Goal: Ask a question

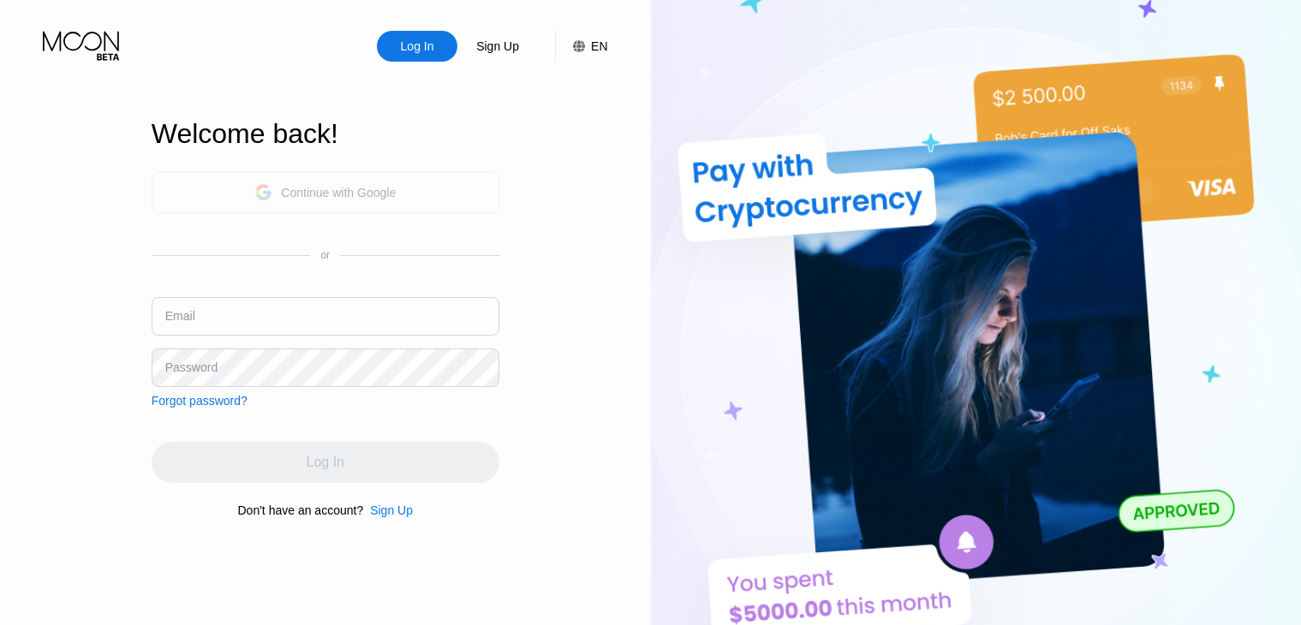
click at [337, 192] on div "Continue with Google" at bounding box center [338, 193] width 115 height 14
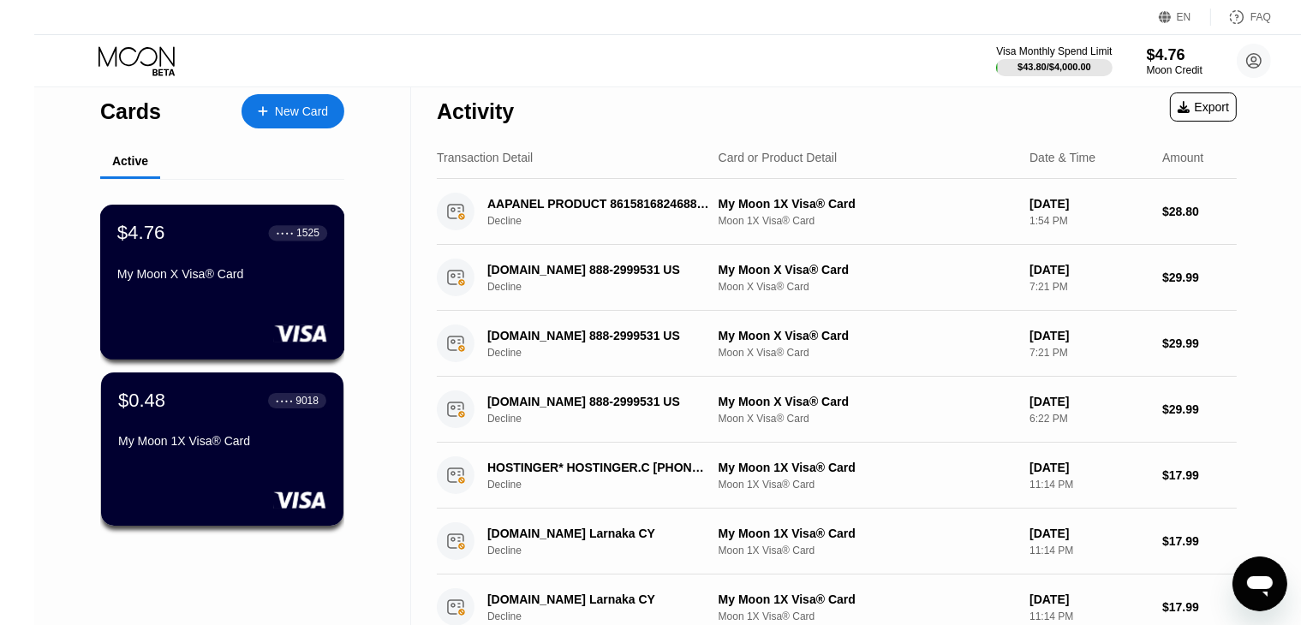
scroll to position [10, 0]
click at [1149, 55] on div "$4.76" at bounding box center [1174, 54] width 57 height 18
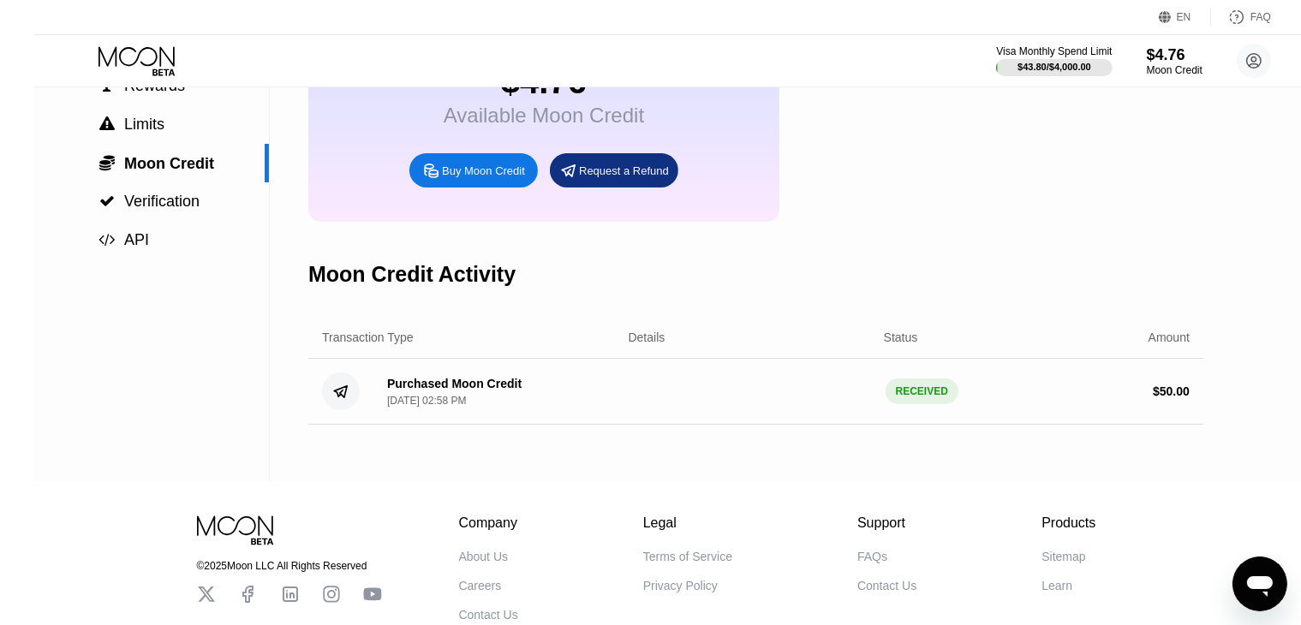
scroll to position [188, 0]
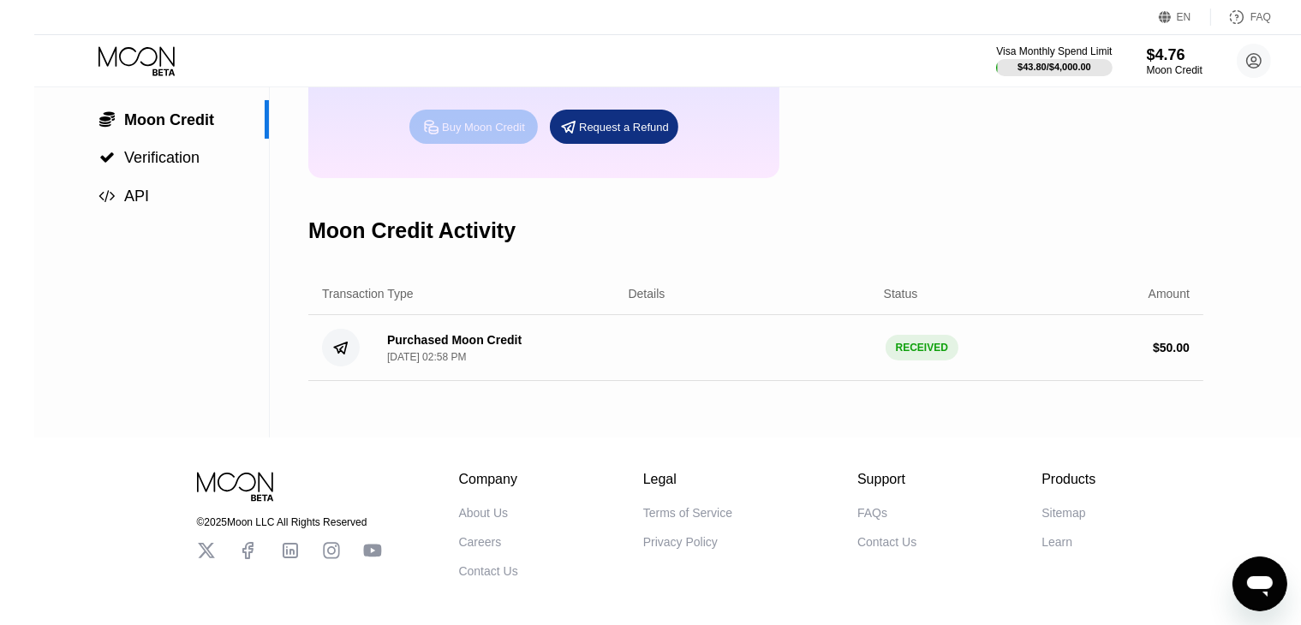
click at [466, 134] on div "Buy Moon Credit" at bounding box center [483, 127] width 83 height 15
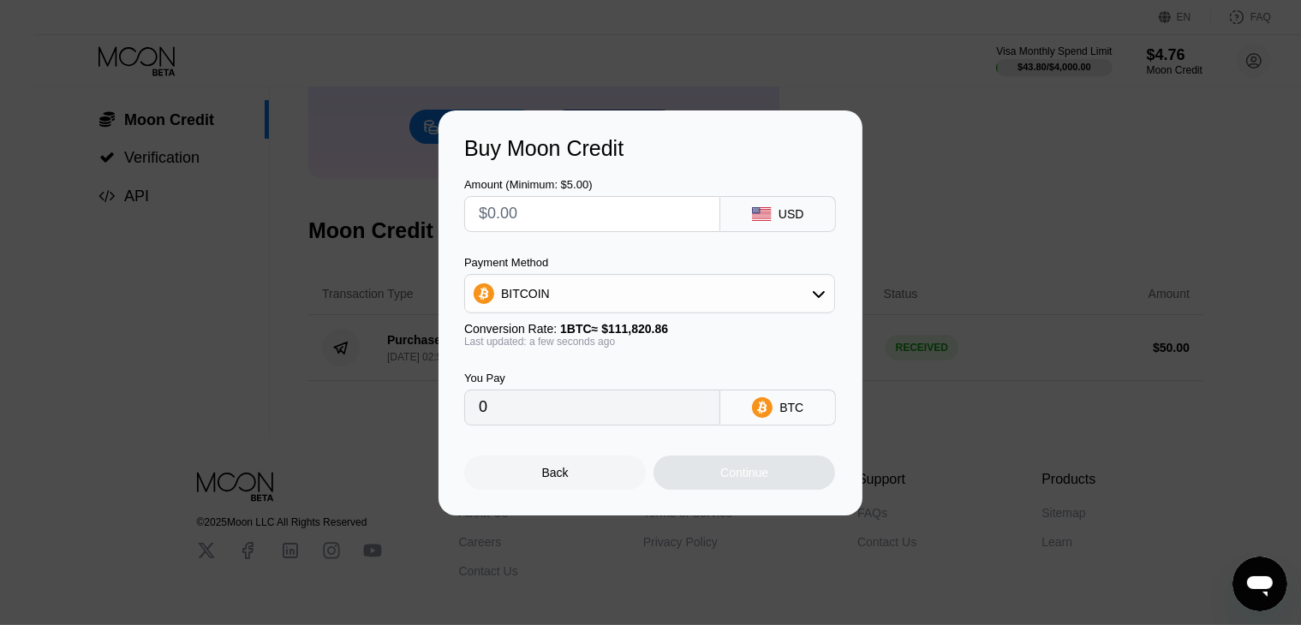
click at [648, 285] on div "BITCOIN" at bounding box center [649, 294] width 369 height 34
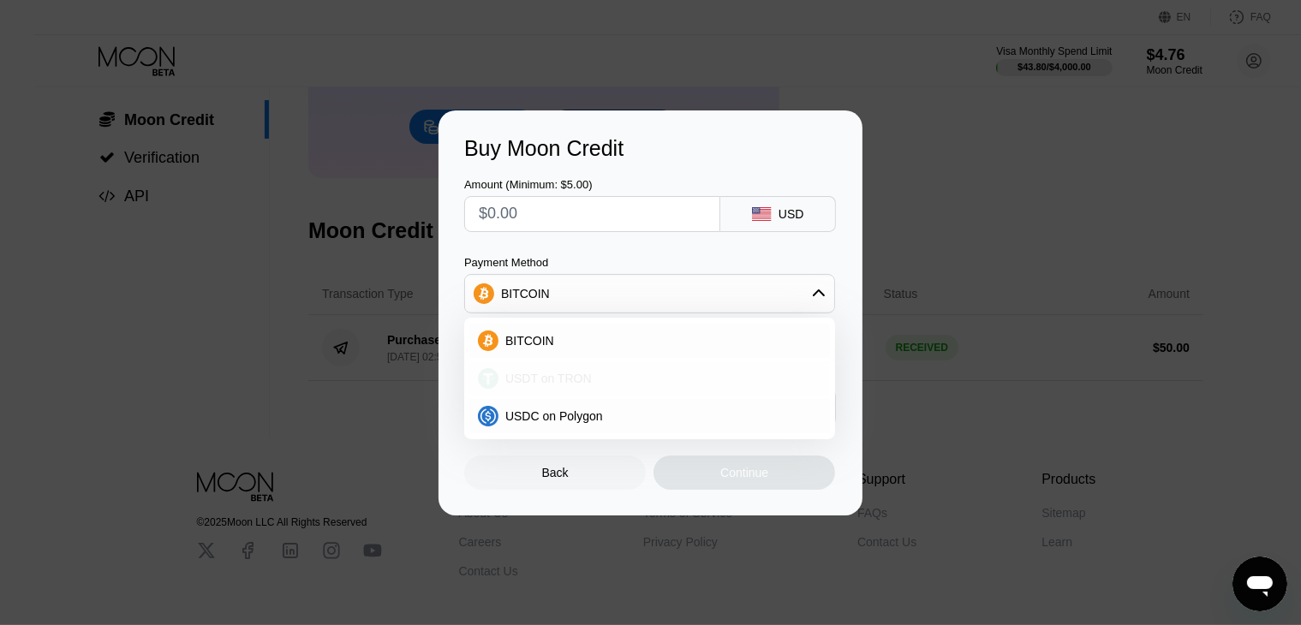
click at [552, 378] on span "USDT on TRON" at bounding box center [548, 379] width 87 height 14
type input "0.00"
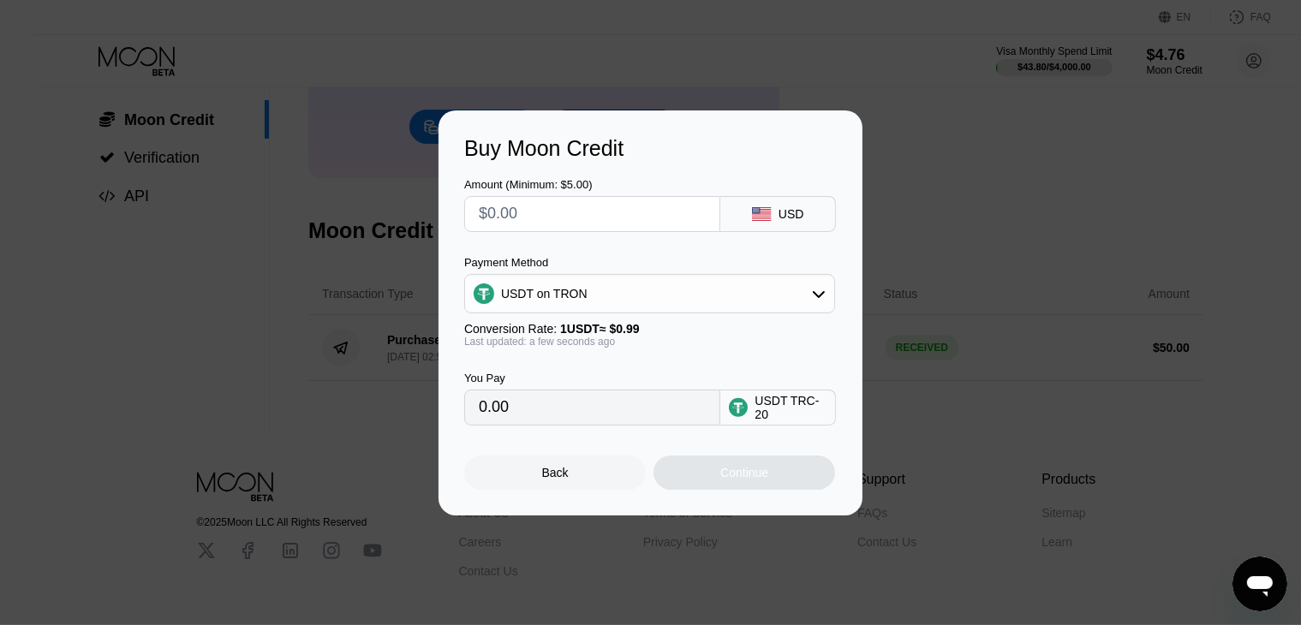
click at [531, 218] on input "text" at bounding box center [592, 214] width 227 height 34
type input "$9"
type input "9.09"
type input "$9"
click at [590, 244] on div "Amount (Minimum: $5.00) $9 USD Payment Method USDT on TRON Conversion Rate: 1 U…" at bounding box center [650, 293] width 373 height 265
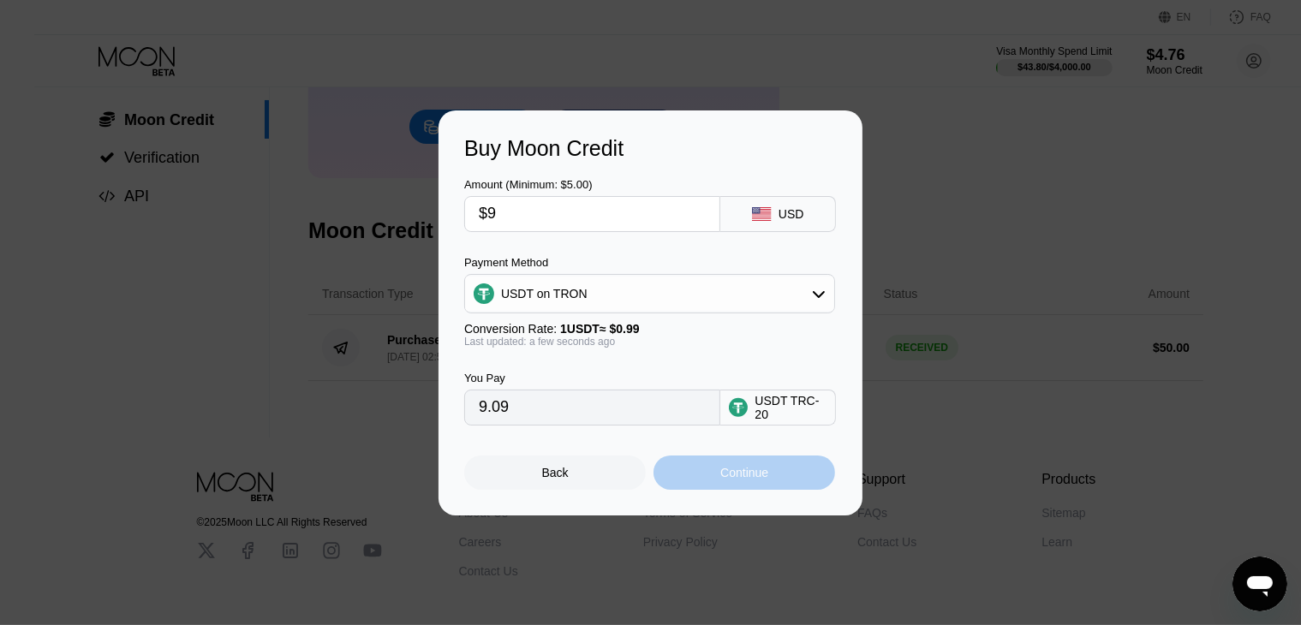
click at [749, 474] on div "Continue" at bounding box center [744, 473] width 48 height 14
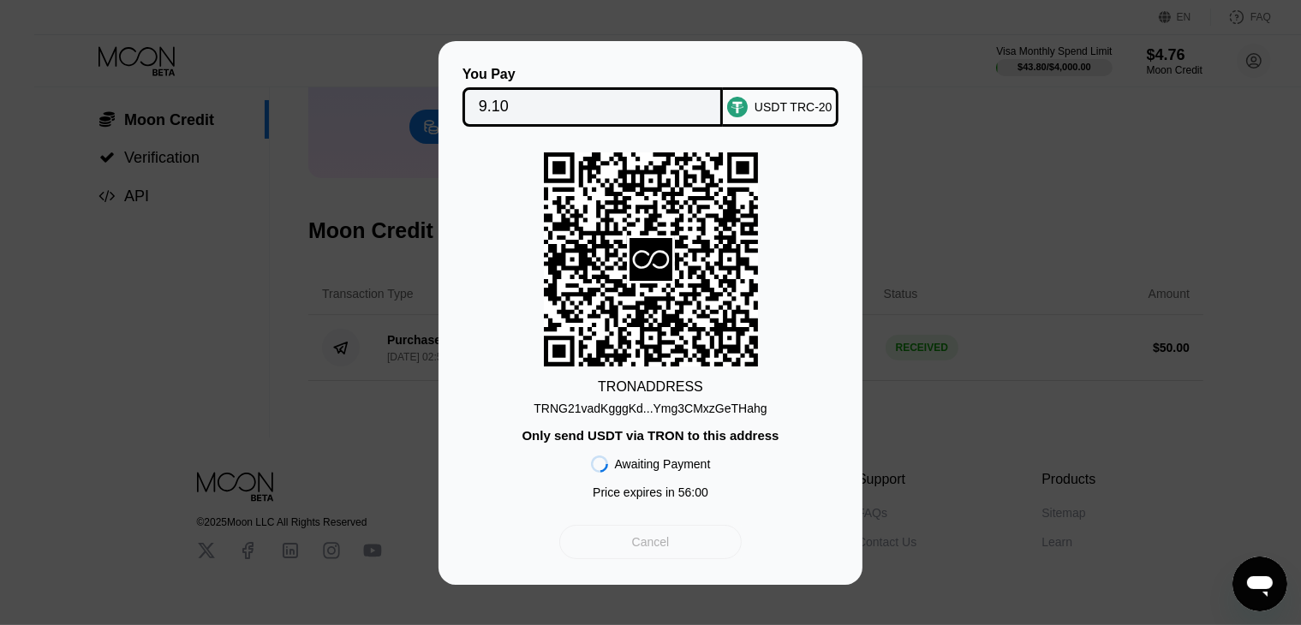
click at [655, 550] on div "Cancel" at bounding box center [651, 541] width 38 height 15
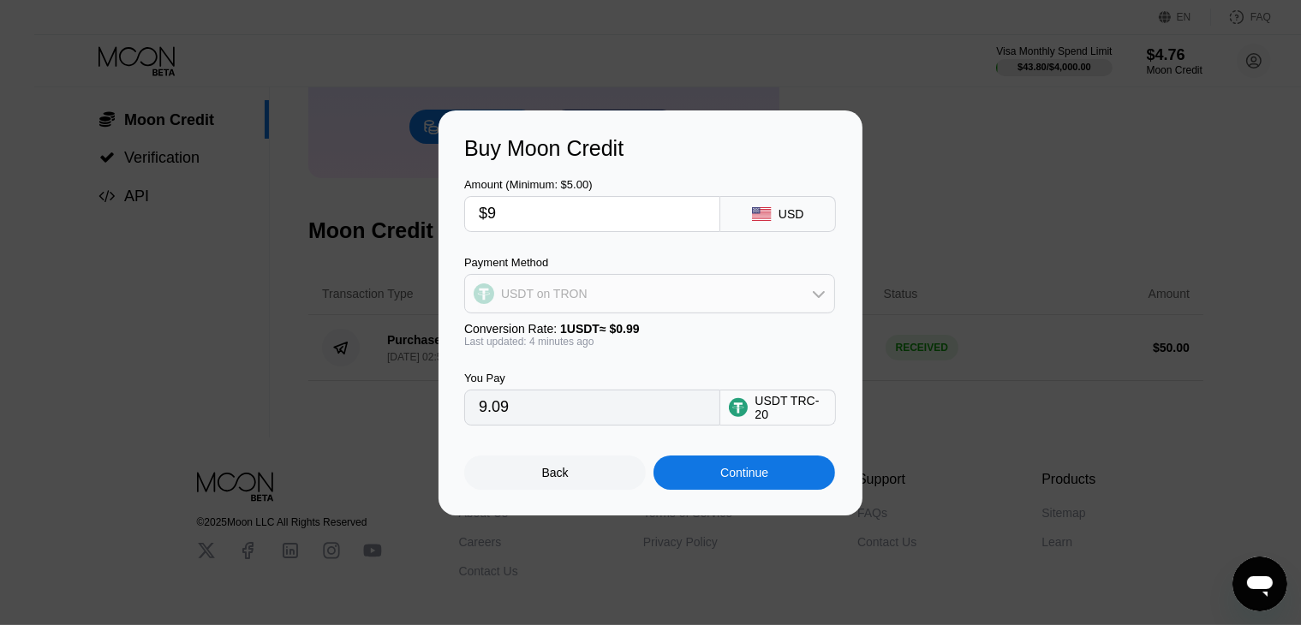
click at [606, 300] on div "USDT on TRON" at bounding box center [649, 294] width 369 height 34
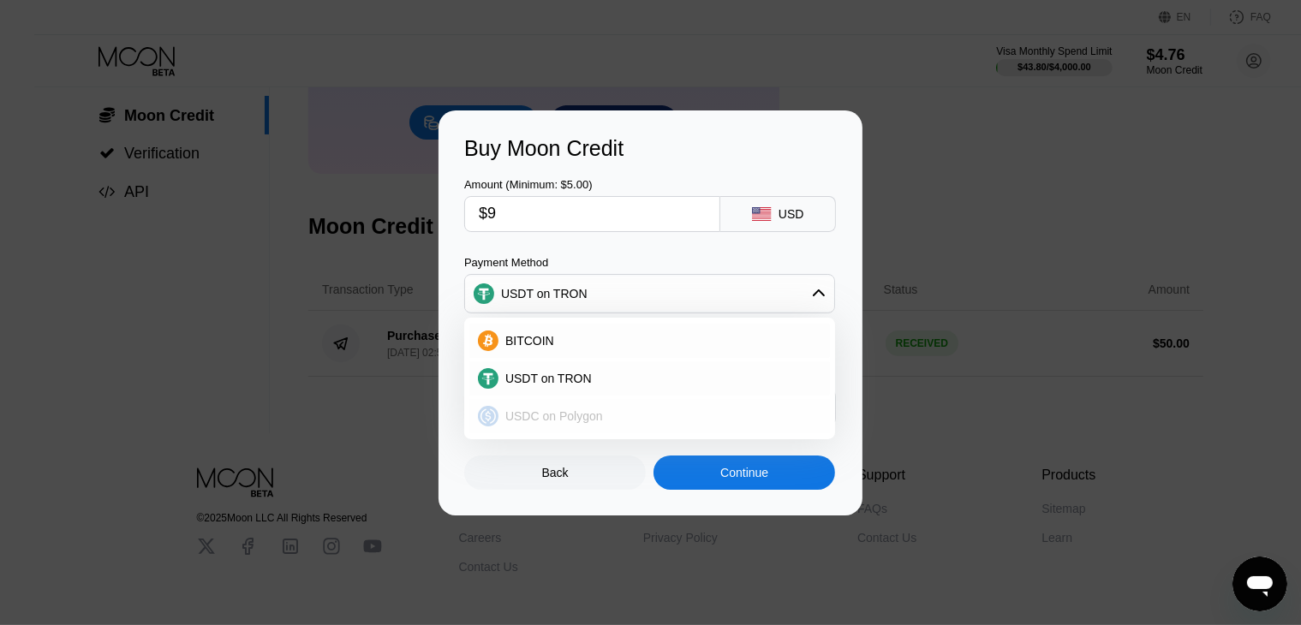
scroll to position [188, 0]
click at [552, 382] on span "USDT on TRON" at bounding box center [548, 379] width 87 height 14
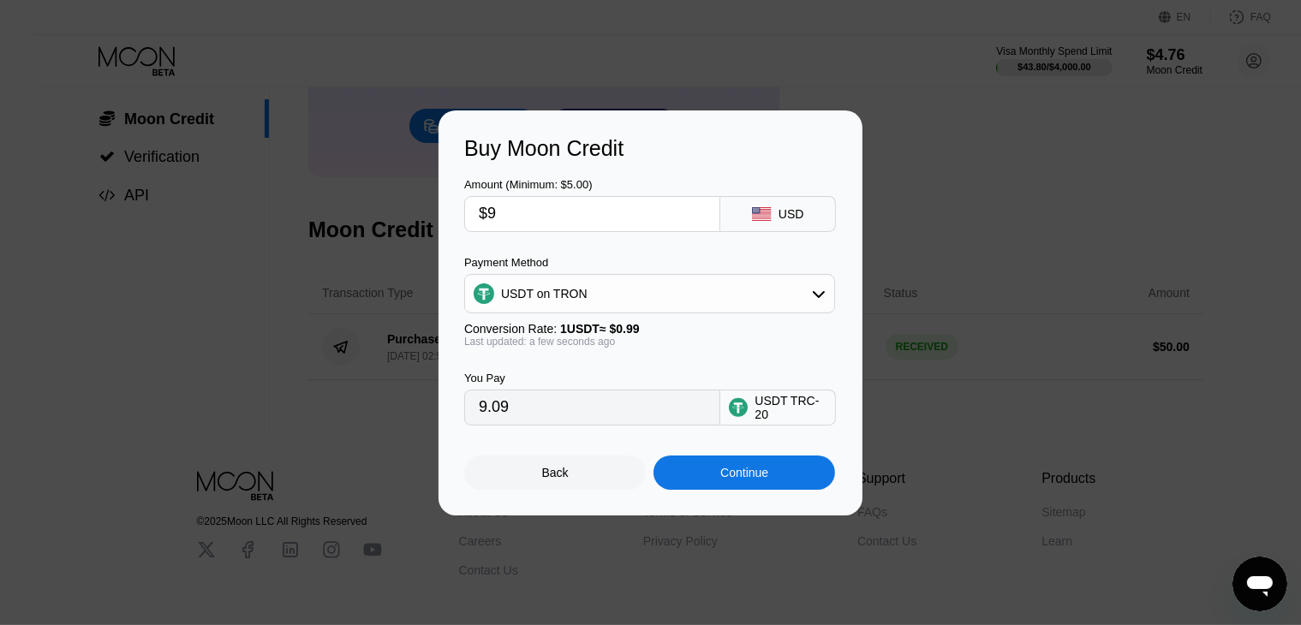
click at [525, 212] on input "$9" at bounding box center [592, 214] width 227 height 34
type input "0.00"
type input "$8"
type input "8.08"
type input "0.00"
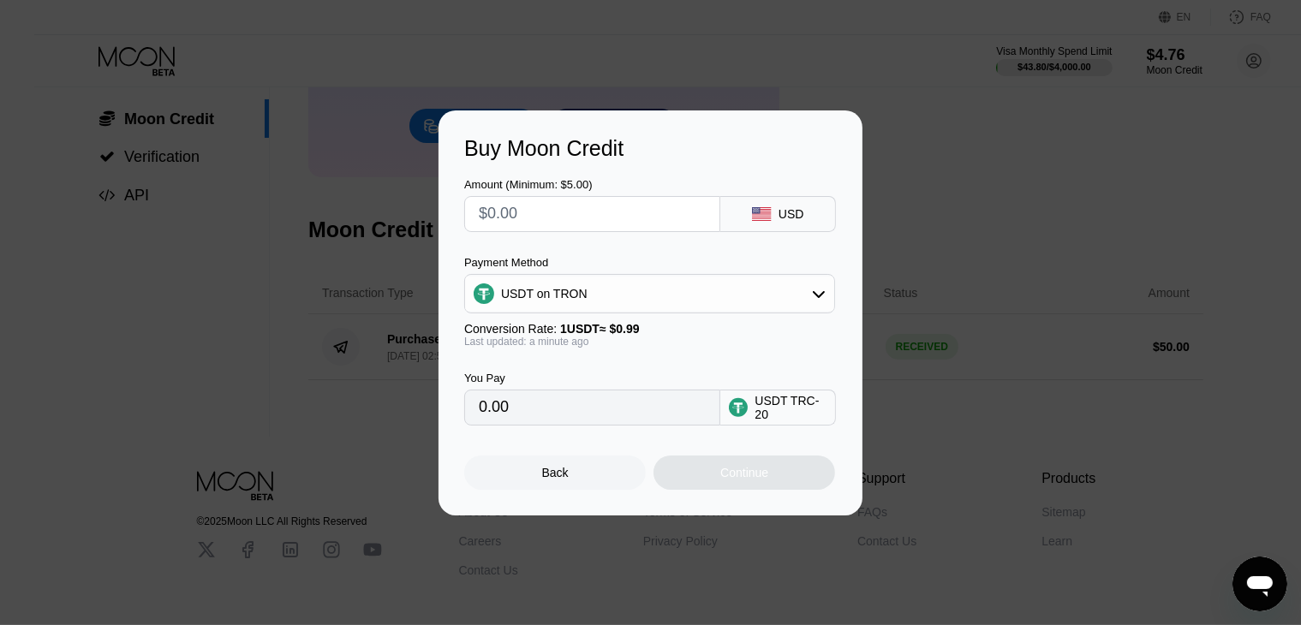
type input "$7"
type input "7.07"
type input "$7"
click at [757, 476] on div "Continue" at bounding box center [744, 473] width 48 height 14
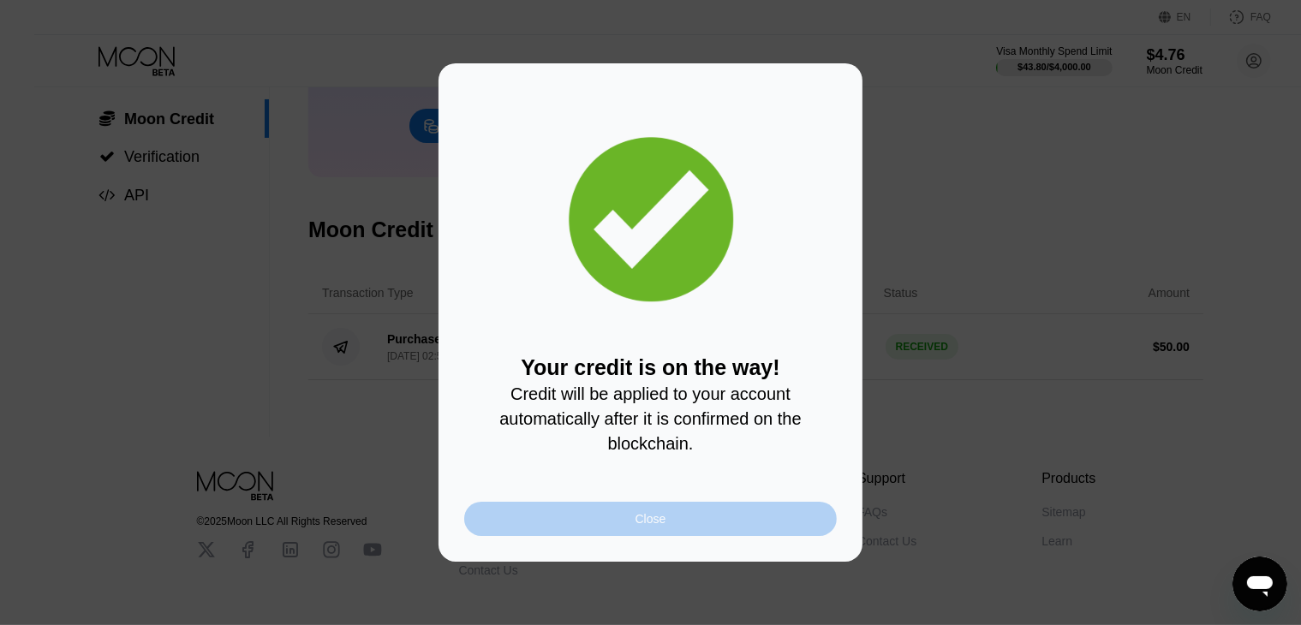
click at [665, 512] on div "Close" at bounding box center [650, 519] width 373 height 34
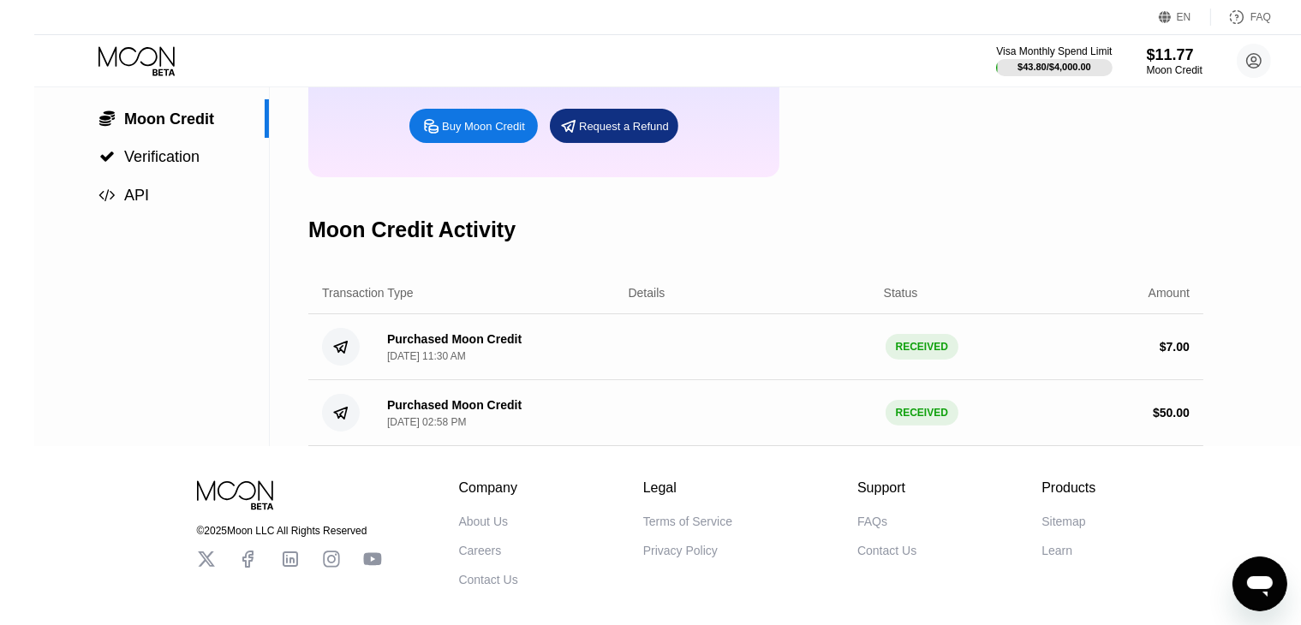
scroll to position [0, 0]
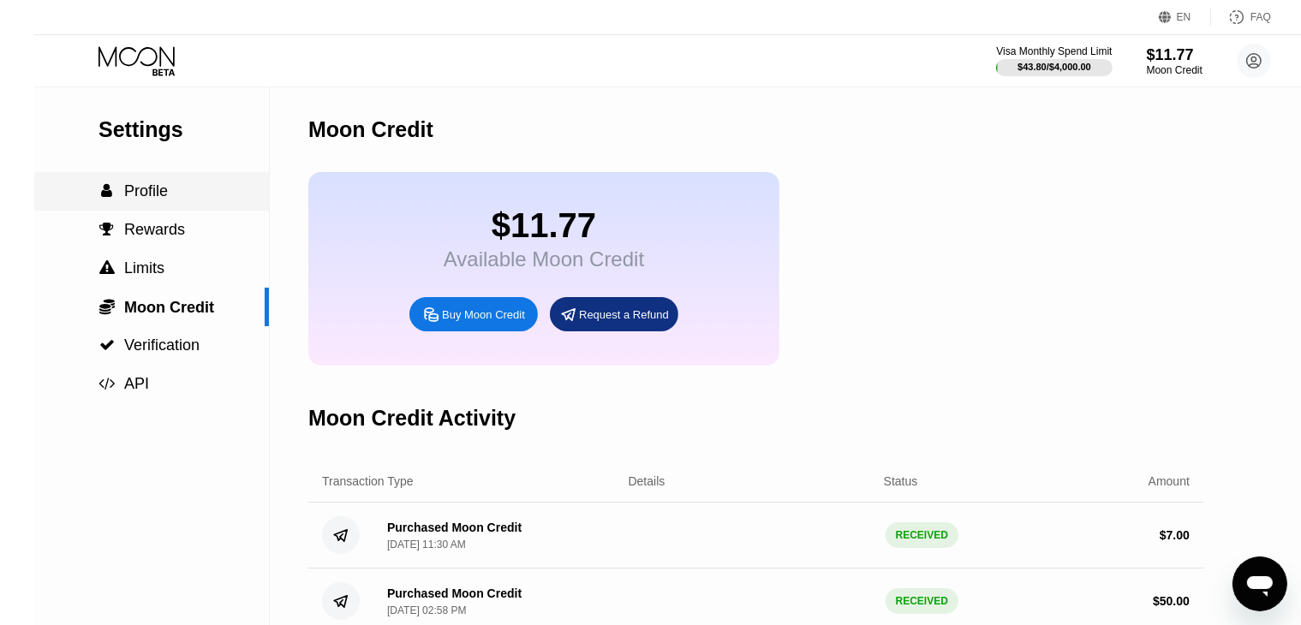
click at [133, 200] on span "Profile" at bounding box center [146, 190] width 44 height 17
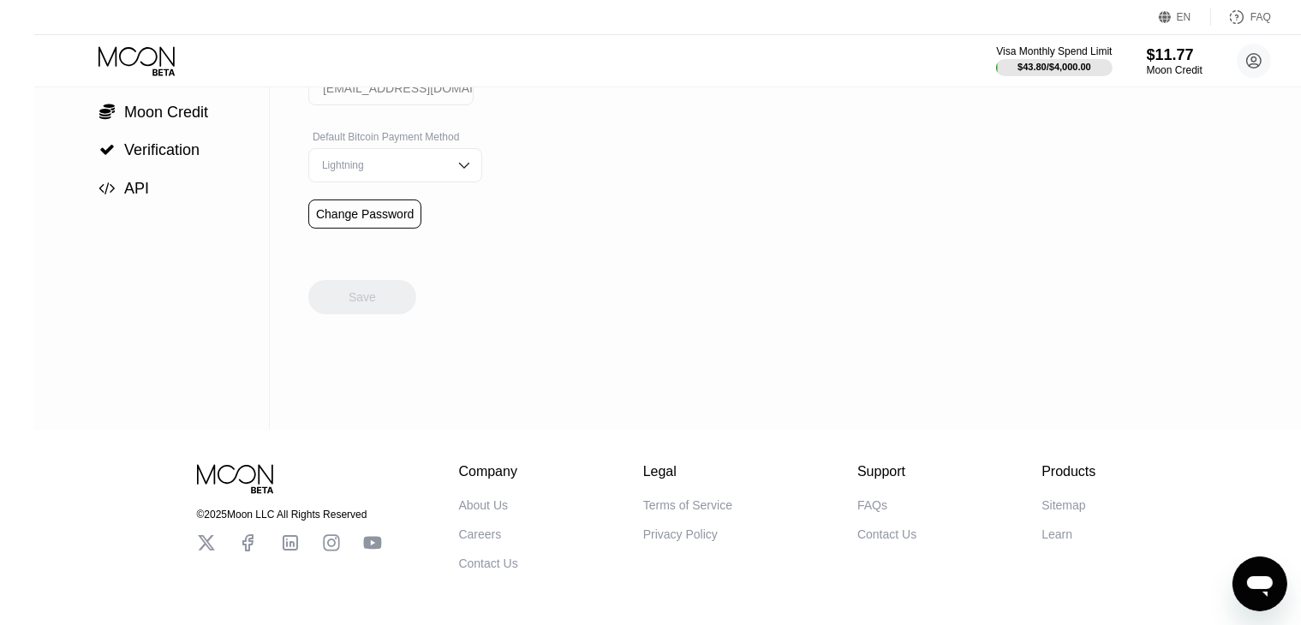
scroll to position [260, 0]
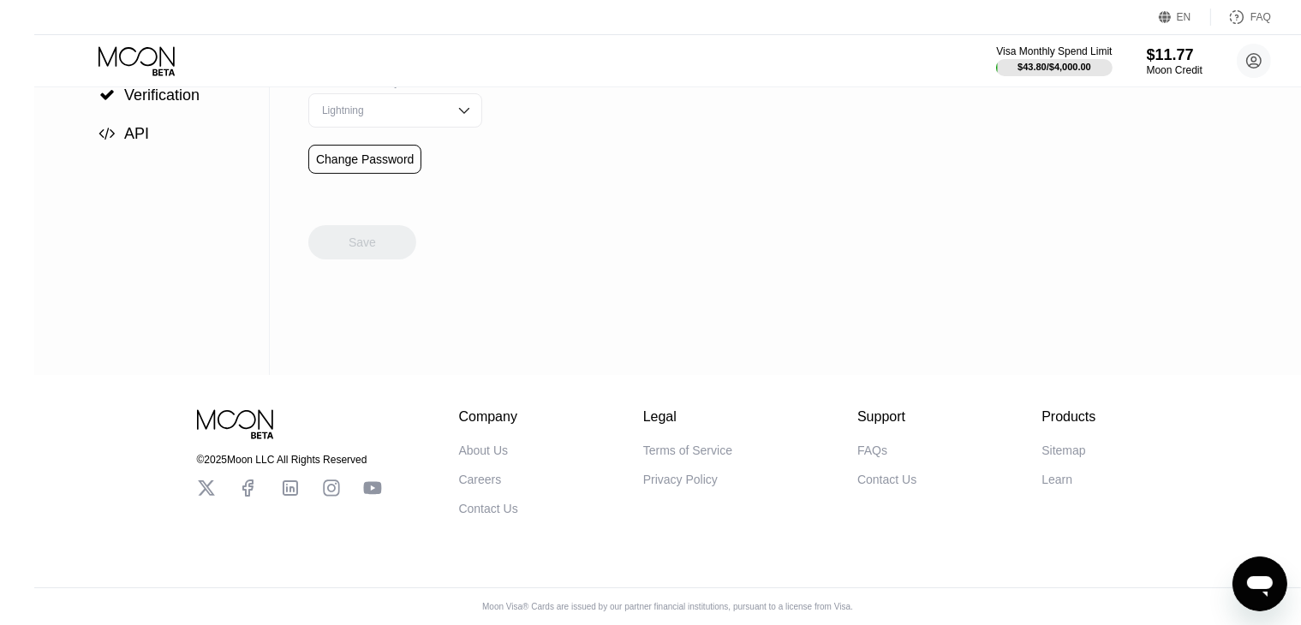
click at [114, 68] on icon at bounding box center [139, 61] width 80 height 30
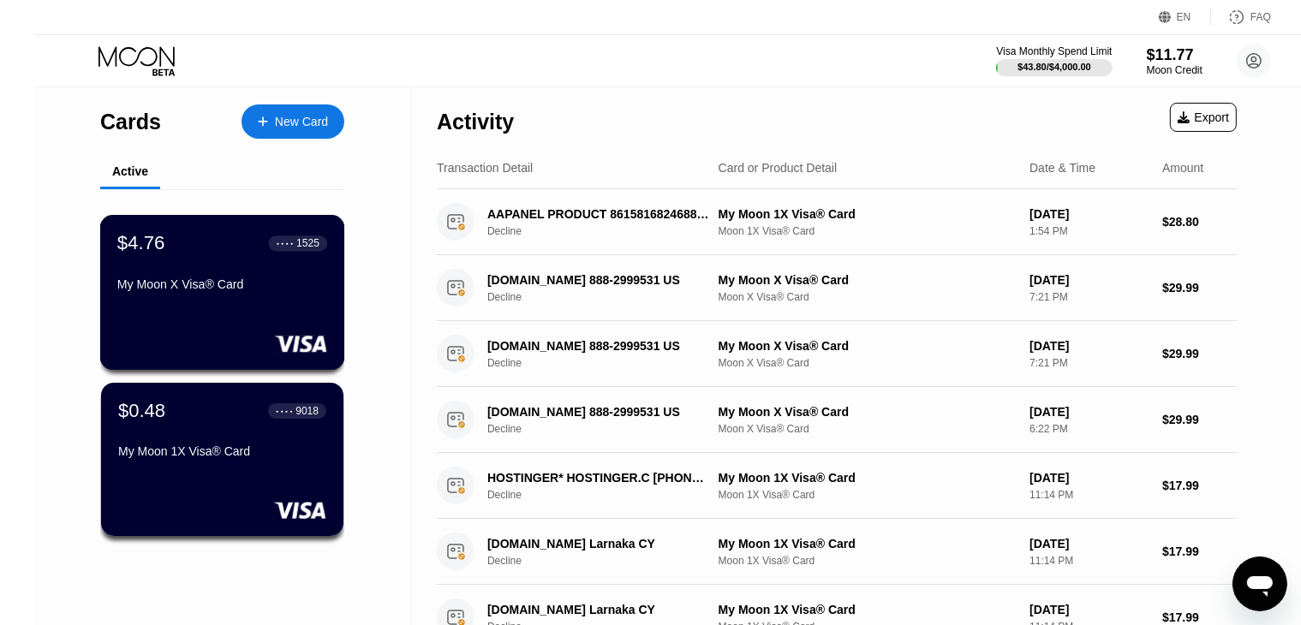
click at [296, 241] on div "1525" at bounding box center [307, 243] width 23 height 12
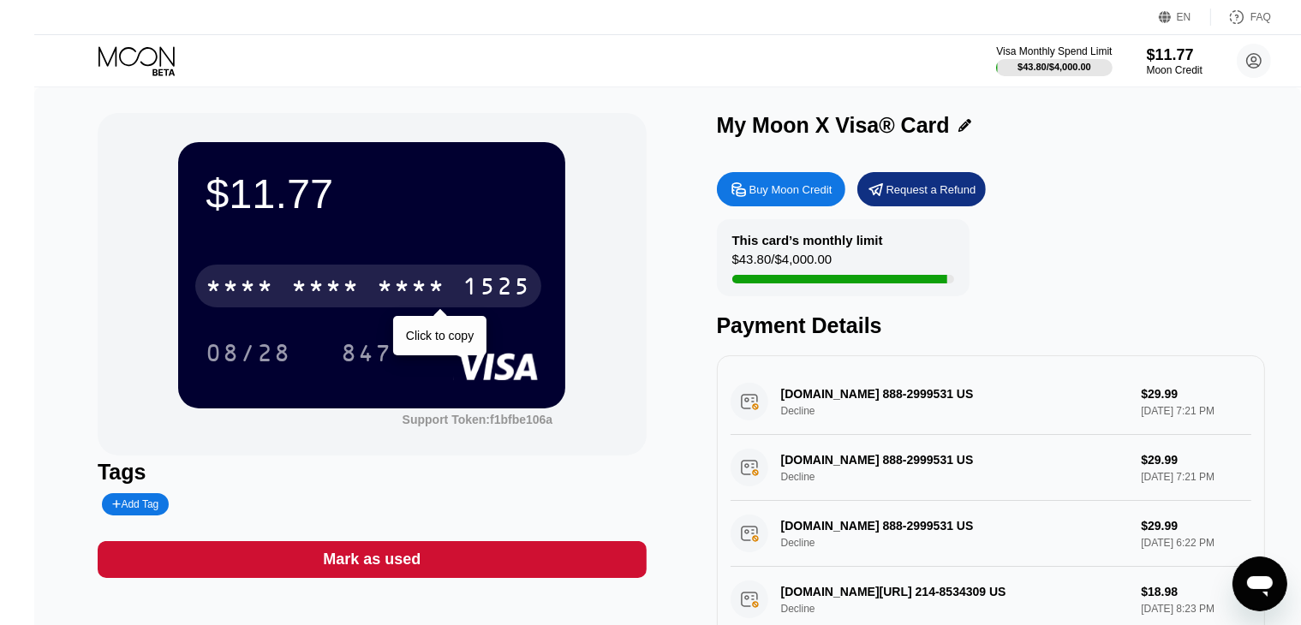
click at [384, 290] on div "* * * *" at bounding box center [411, 288] width 69 height 27
click at [421, 290] on div "2533" at bounding box center [411, 288] width 69 height 27
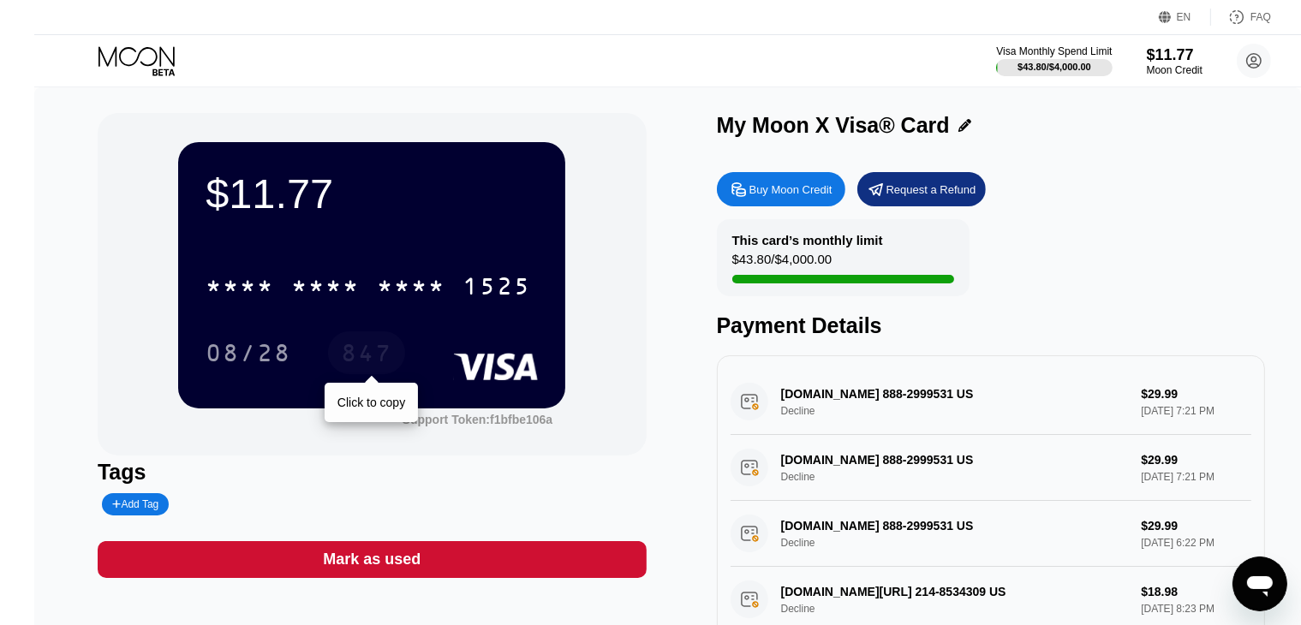
click at [345, 360] on div "847" at bounding box center [366, 355] width 51 height 27
click at [341, 353] on div "847" at bounding box center [366, 355] width 51 height 27
click at [1250, 63] on icon at bounding box center [1254, 61] width 9 height 9
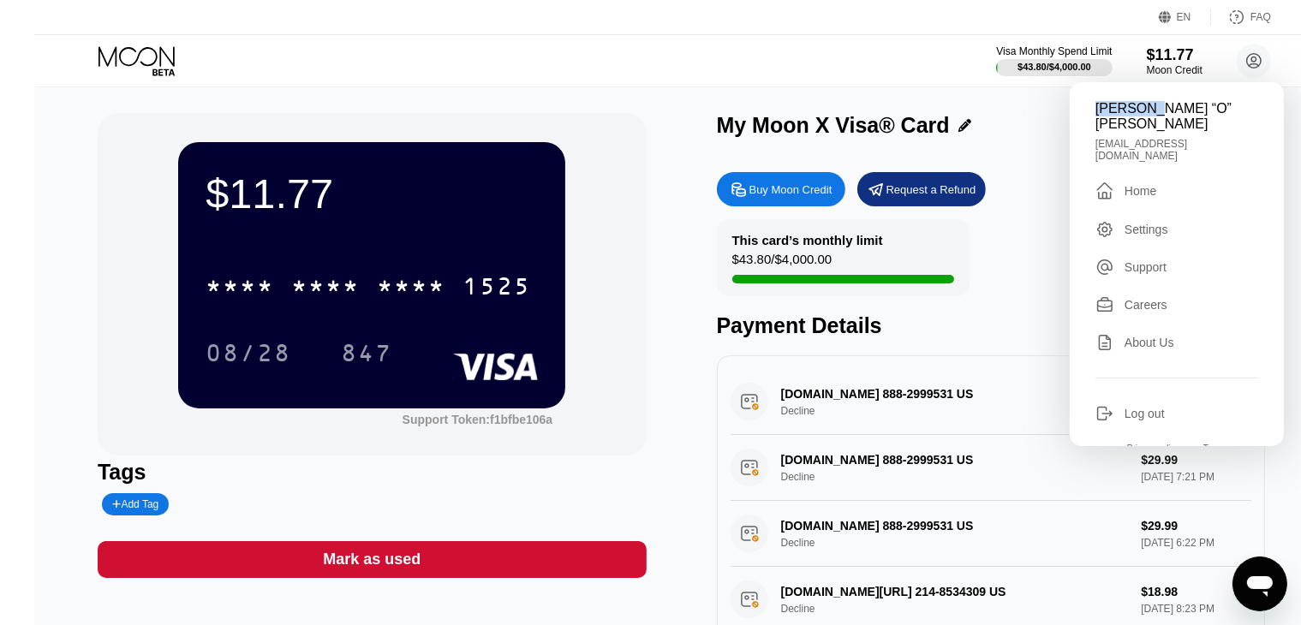
drag, startPoint x: 1115, startPoint y: 109, endPoint x: 1055, endPoint y: 115, distance: 60.3
click at [1070, 115] on div "Marshall “O” Davis marshalldavis121@gmail.com  Home Settings Support Careers A…" at bounding box center [1177, 264] width 214 height 364
drag, startPoint x: 1177, startPoint y: 110, endPoint x: 1127, endPoint y: 116, distance: 50.2
click at [1127, 116] on div "[PERSON_NAME] “O” [PERSON_NAME]" at bounding box center [1177, 116] width 163 height 31
copy div "O” Davis"
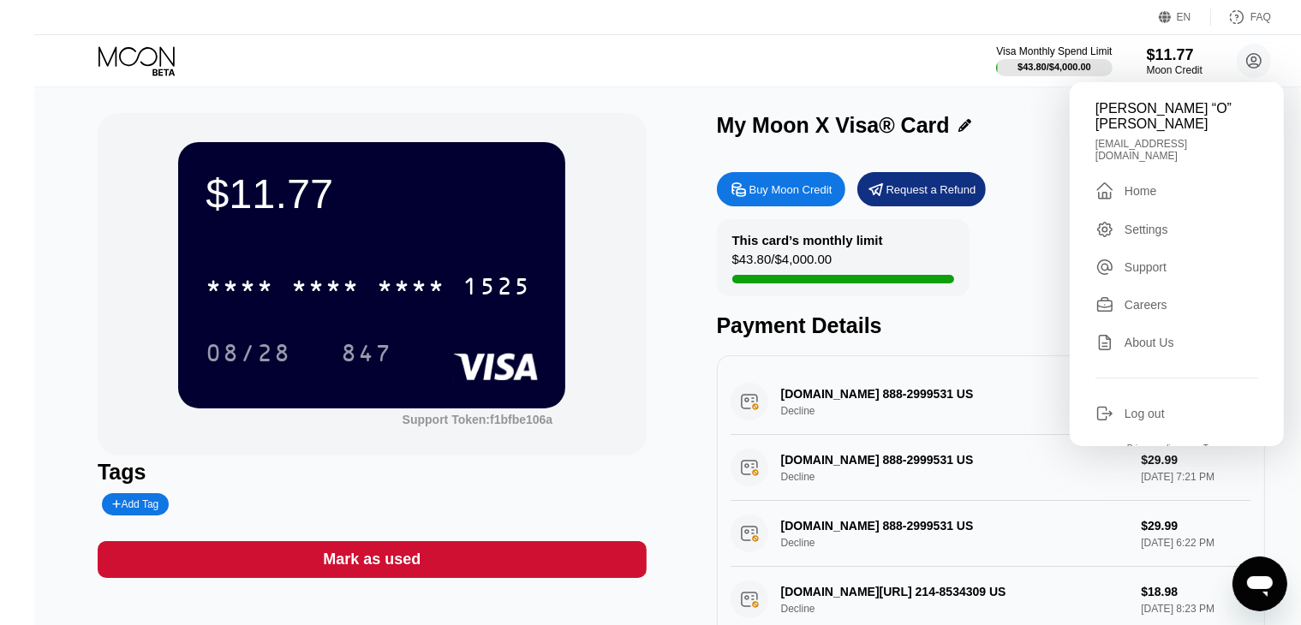
click at [850, 57] on div "Visa Monthly Spend Limit $43.80 / $4,000.00 $11.77 Moon Credit Marshall “O” Dav…" at bounding box center [684, 60] width 1301 height 51
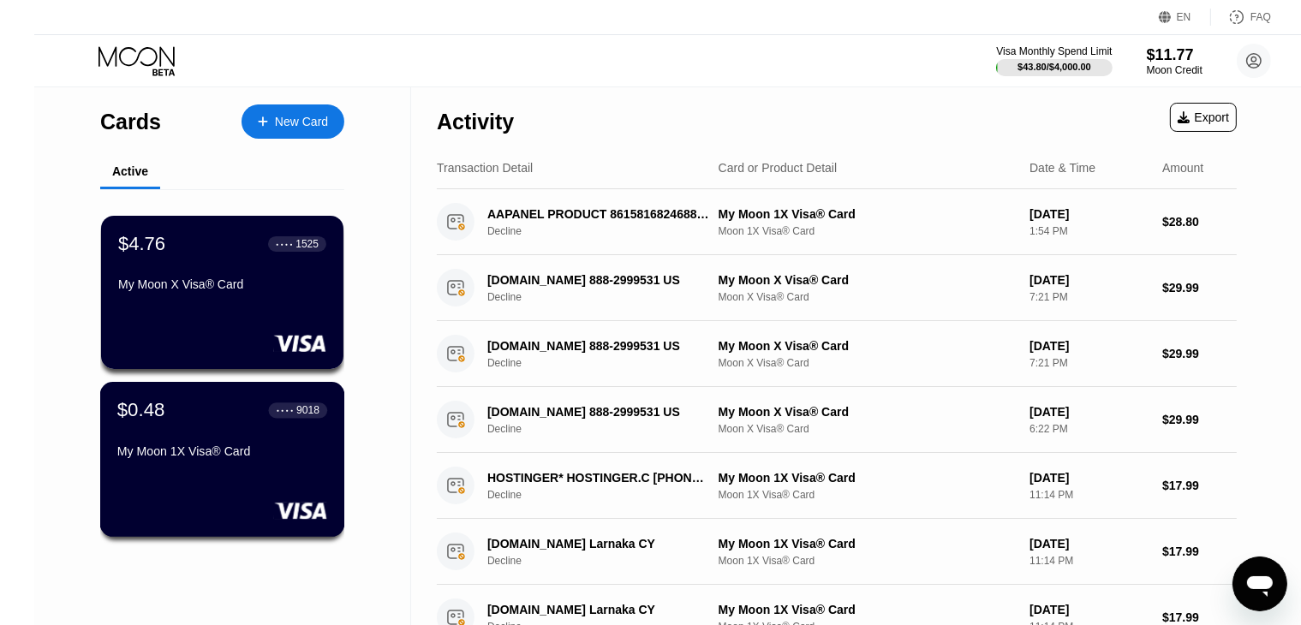
click at [198, 436] on div "$0.48 ● ● ● ● 9018 My Moon 1X Visa® Card" at bounding box center [222, 432] width 210 height 66
click at [173, 291] on div "My Moon X Visa® Card" at bounding box center [222, 285] width 210 height 14
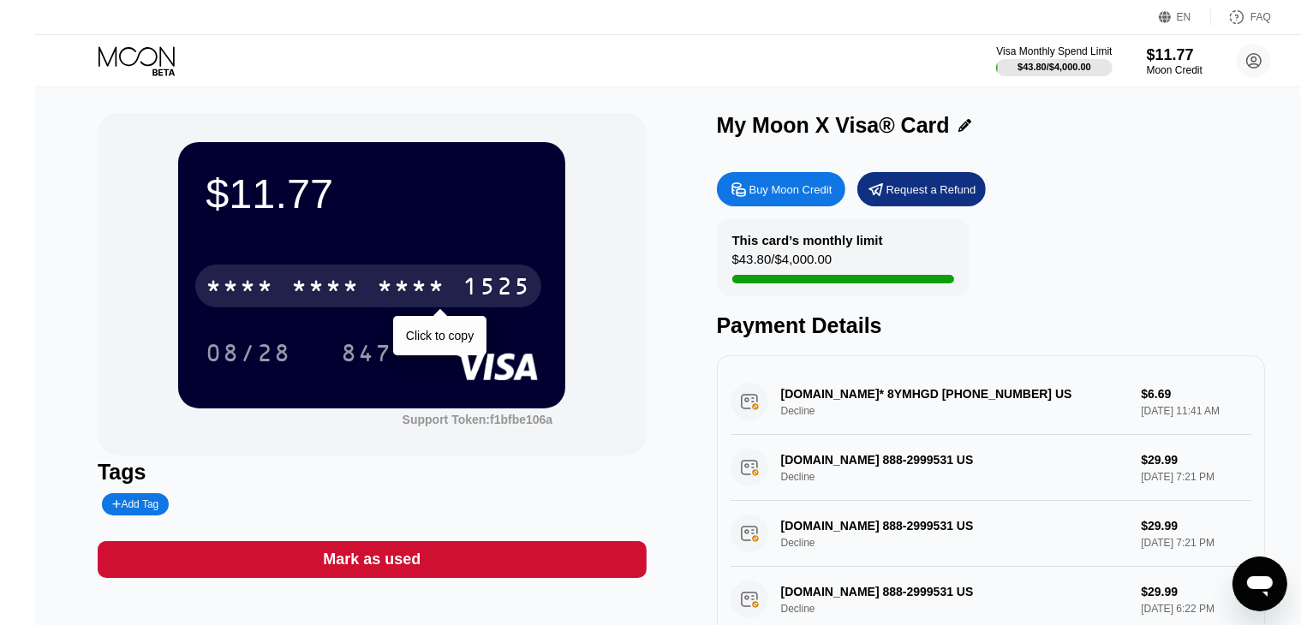
click at [414, 282] on div "* * * *" at bounding box center [411, 288] width 69 height 27
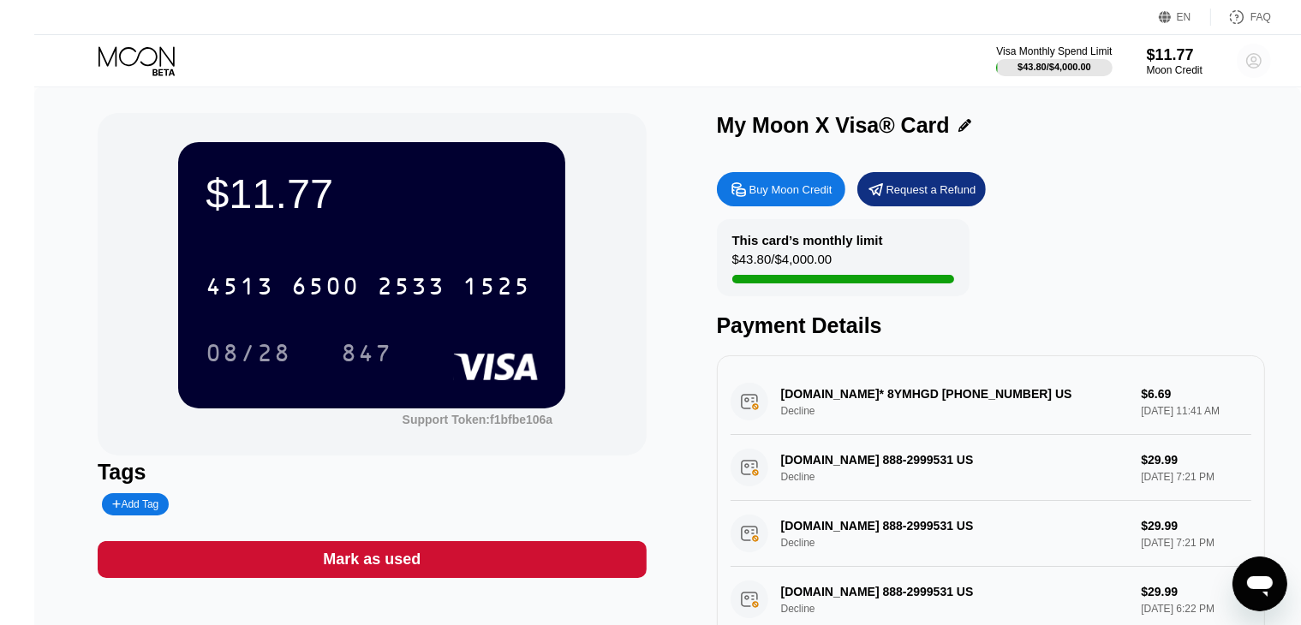
click at [1237, 67] on circle at bounding box center [1254, 61] width 34 height 34
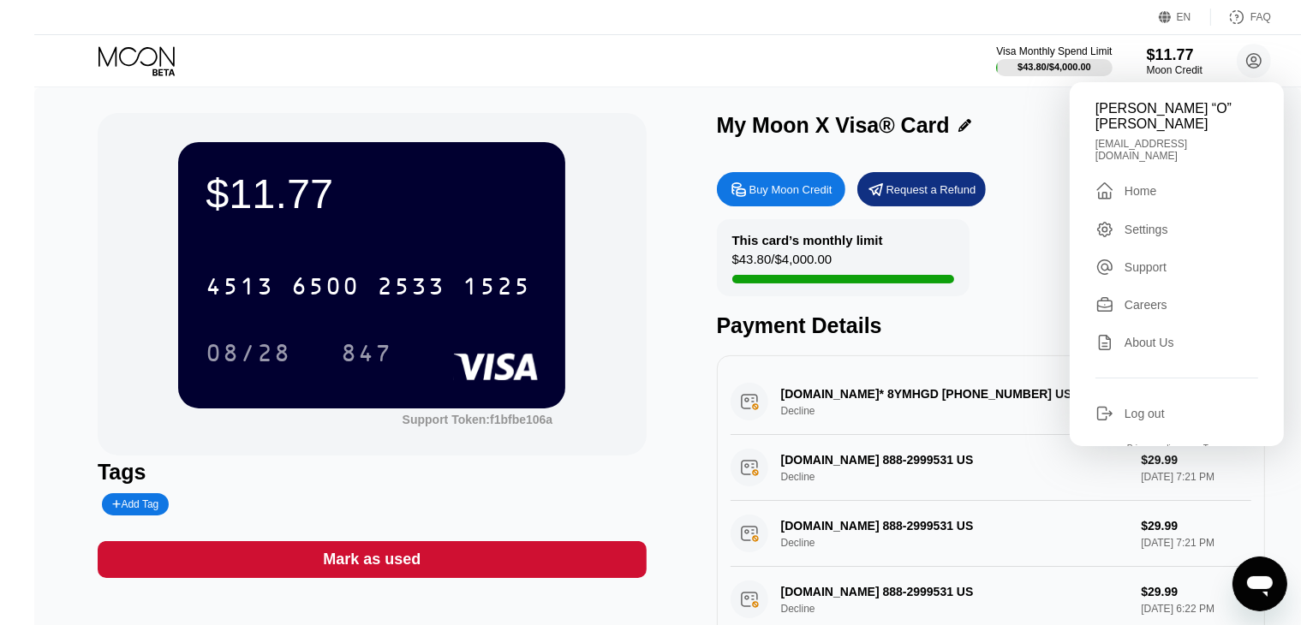
click at [1125, 223] on div "Settings" at bounding box center [1147, 230] width 44 height 14
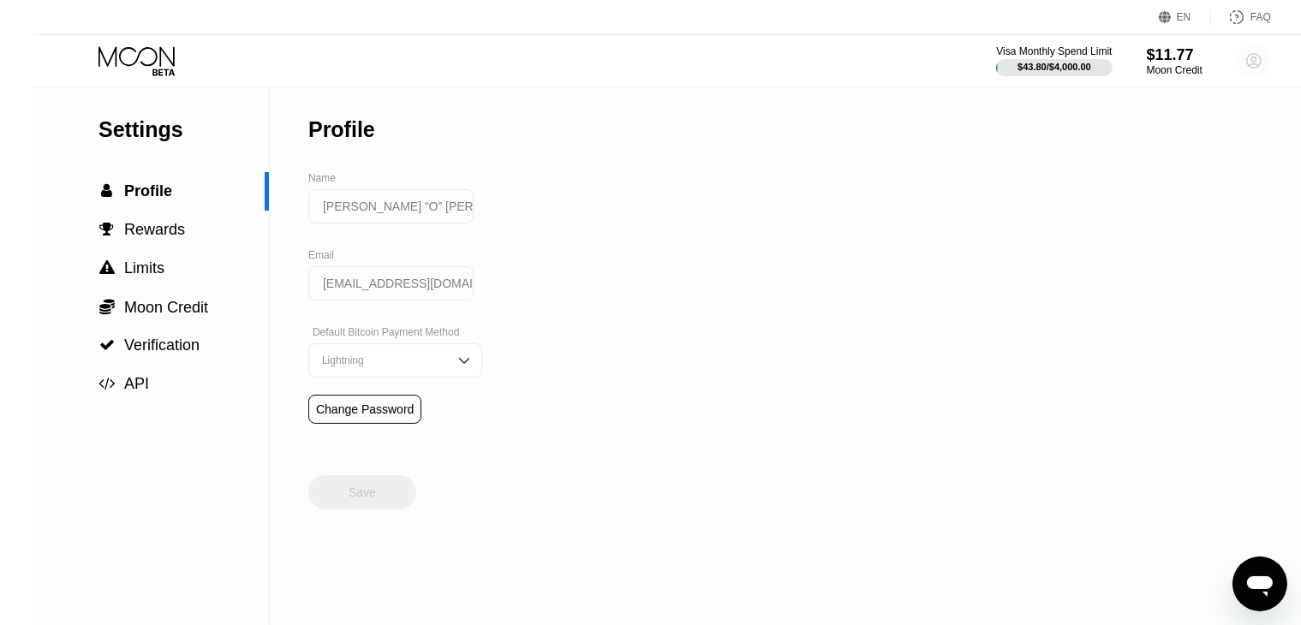
click at [1237, 62] on circle at bounding box center [1254, 61] width 34 height 34
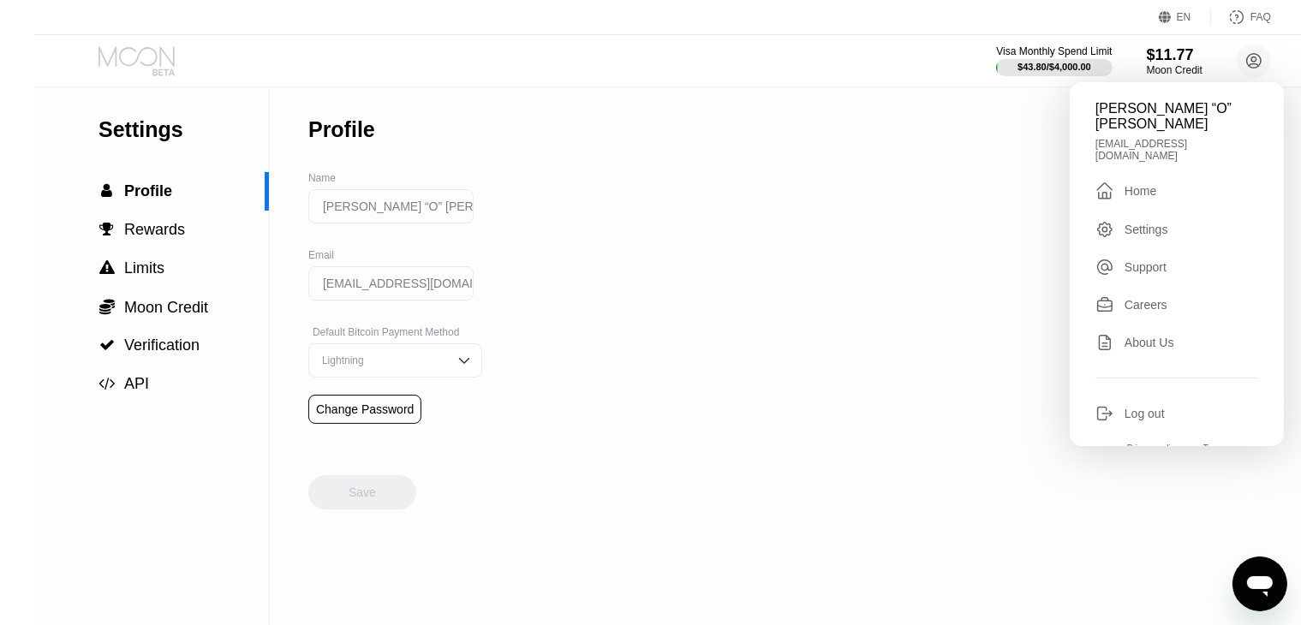
click at [112, 61] on icon at bounding box center [139, 61] width 80 height 30
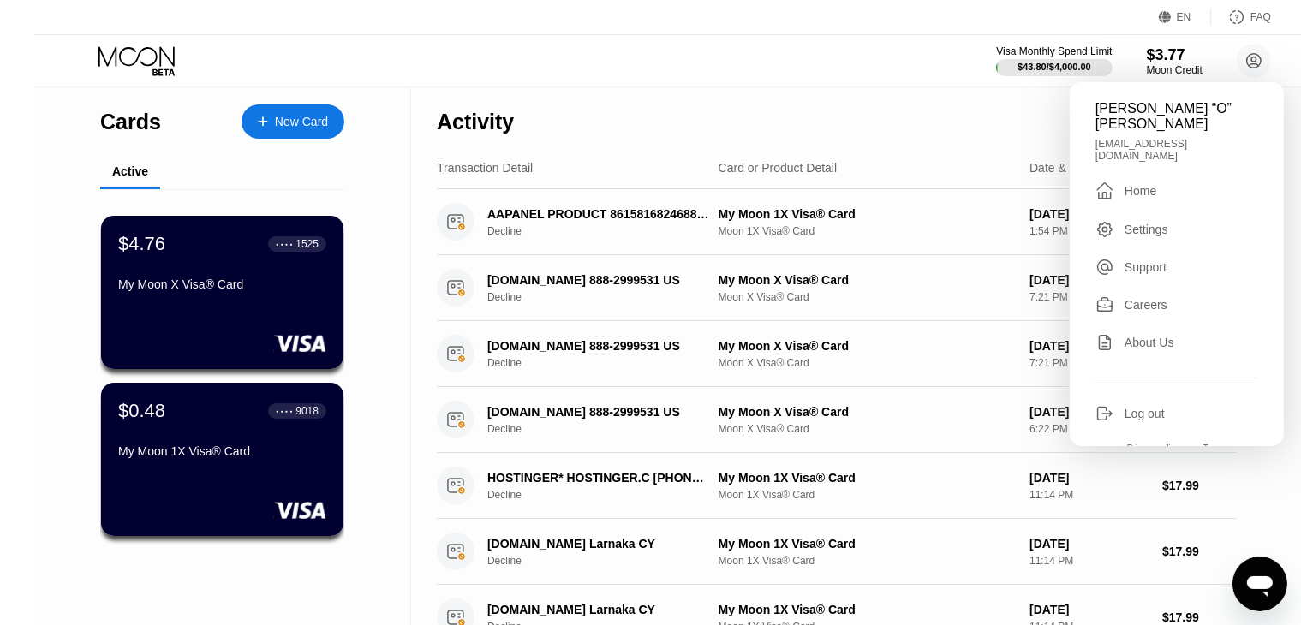
click at [1269, 56] on div "Visa Monthly Spend Limit $43.80 / $4,000.00 $3.77 Moon Credit Marshall “O” Davi…" at bounding box center [684, 60] width 1301 height 51
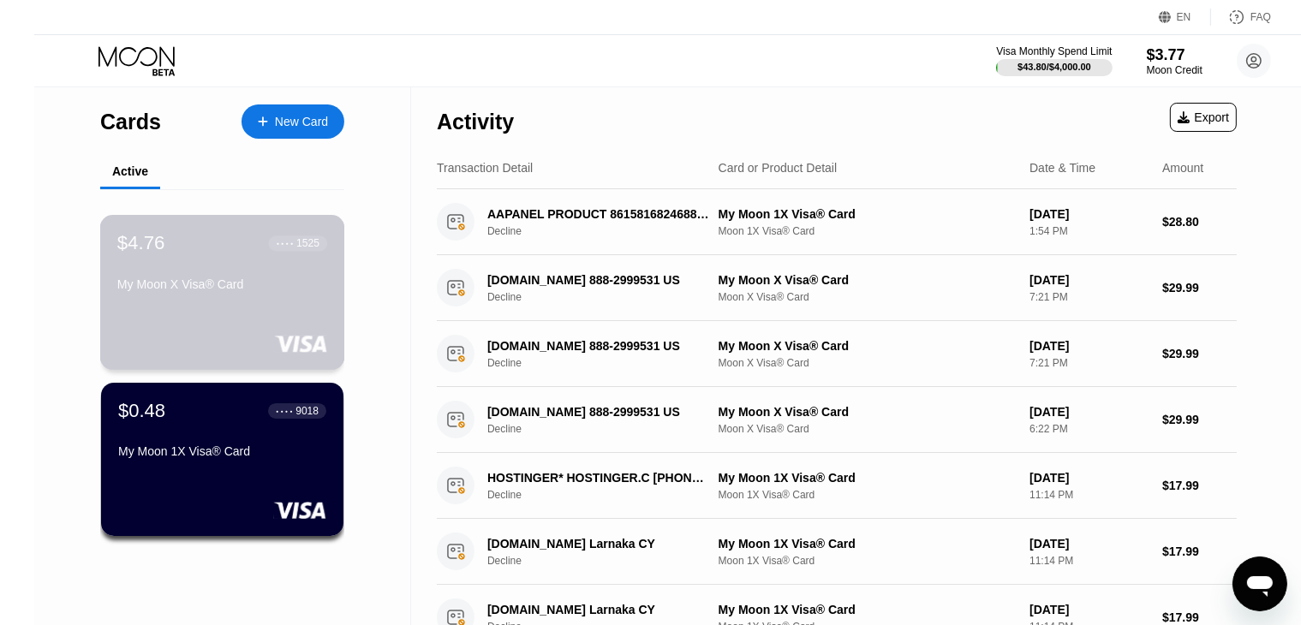
click at [192, 247] on div "$4.76 ● ● ● ● 1525" at bounding box center [222, 243] width 210 height 22
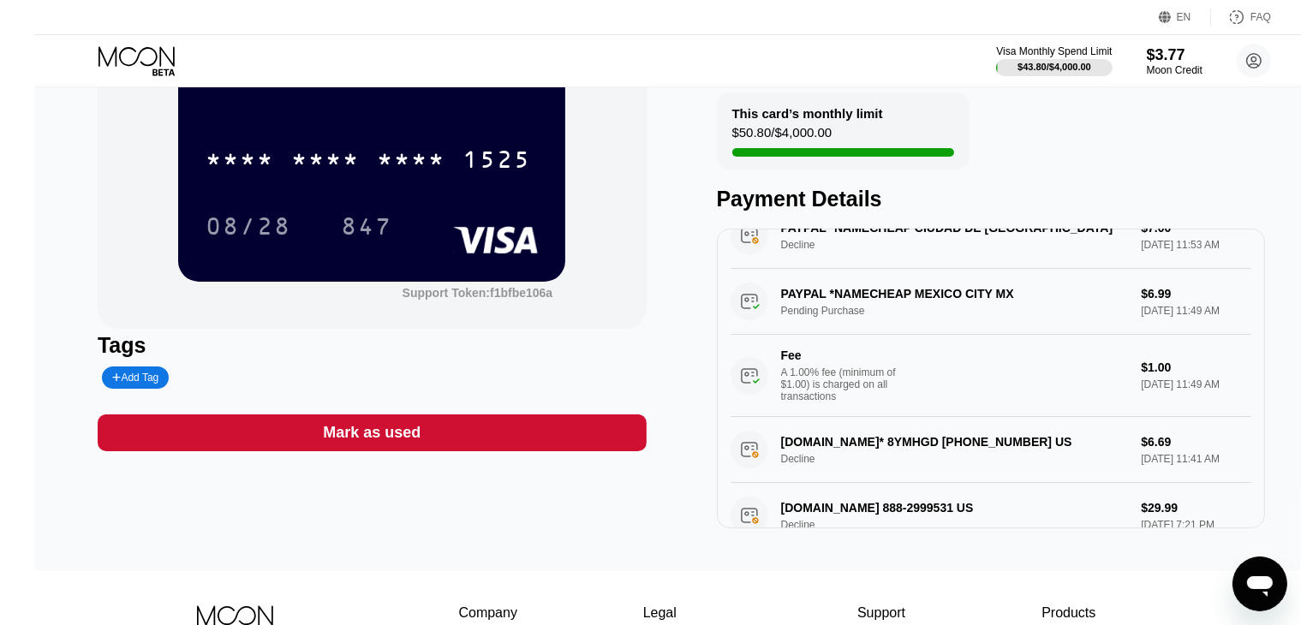
scroll to position [41, 0]
click at [850, 314] on div "PAYPAL *NAMECHEAP MEXICO CITY MX Pending Purchase $6.99 [DATE] 11:49 AM Fee A 1…" at bounding box center [992, 341] width 522 height 148
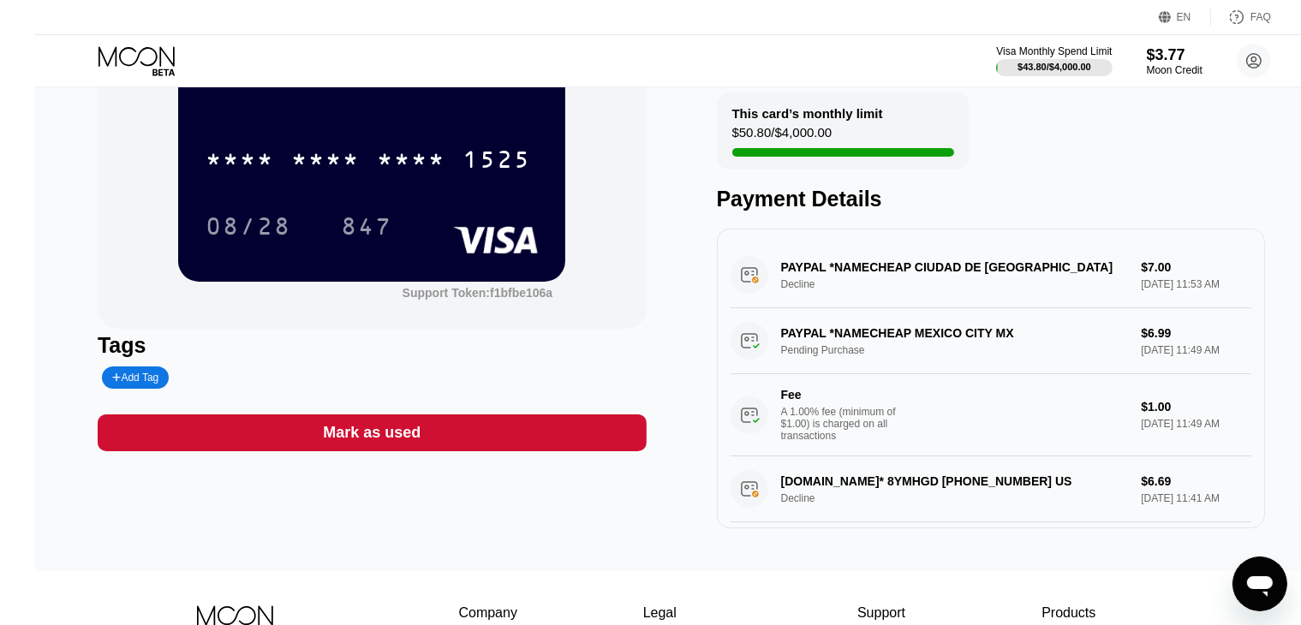
click at [819, 357] on div "PAYPAL *NAMECHEAP MEXICO CITY MX Pending Purchase $6.99 [DATE] 11:49 AM Fee A 1…" at bounding box center [992, 382] width 522 height 148
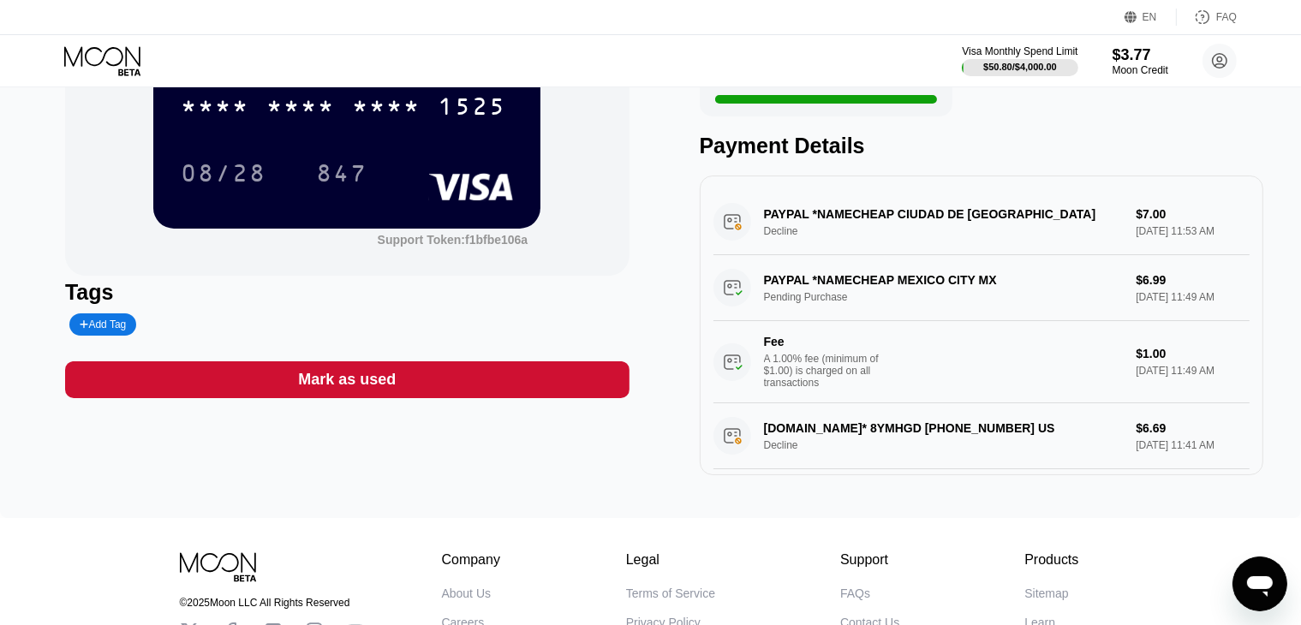
scroll to position [179, 0]
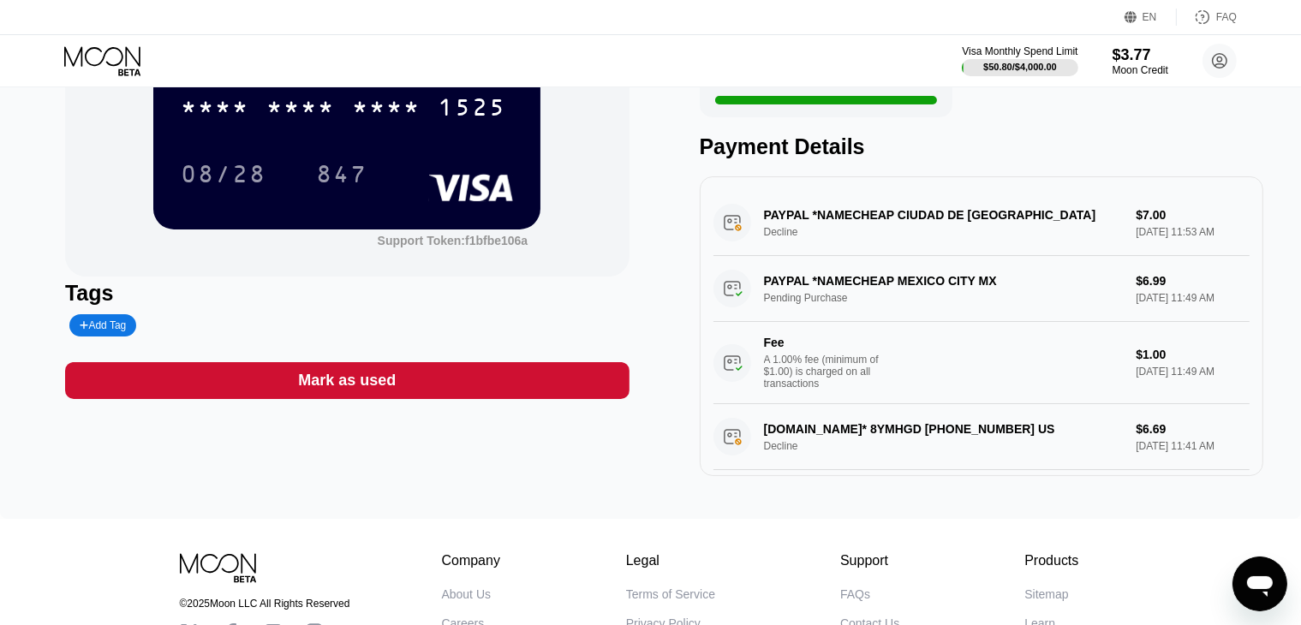
click at [911, 177] on div "Buy Moon Credit Request a Refund This card’s monthly limit $50.80 / $4,000.00 P…" at bounding box center [982, 231] width 564 height 492
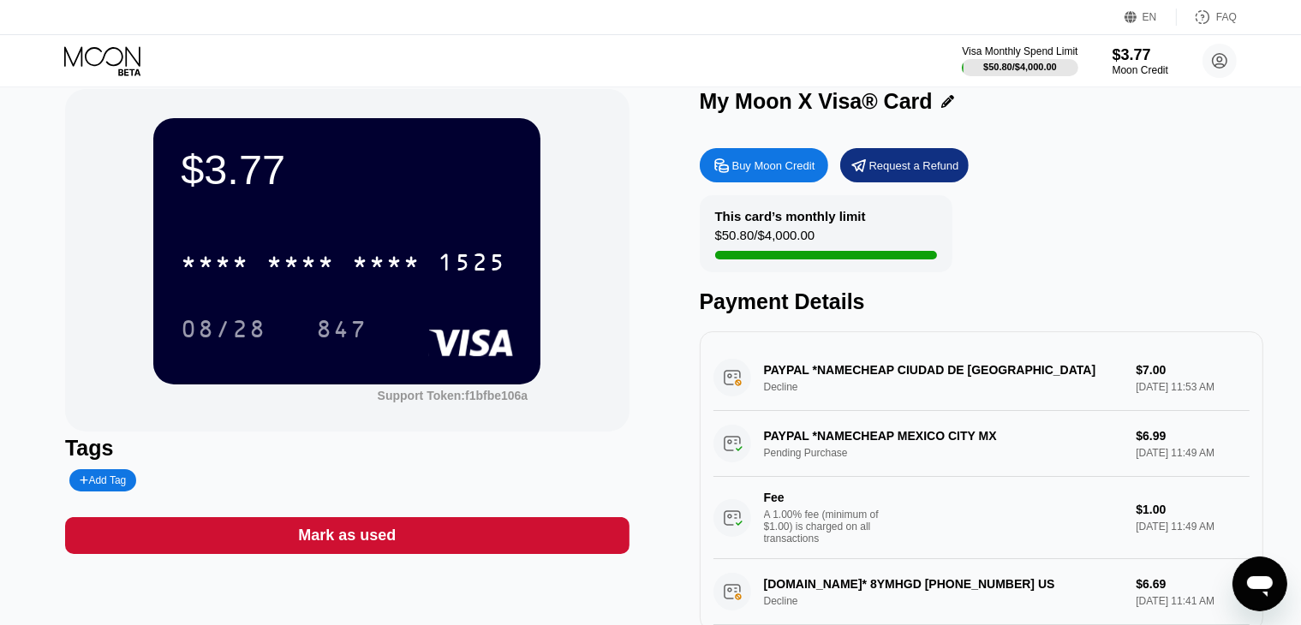
scroll to position [26, 0]
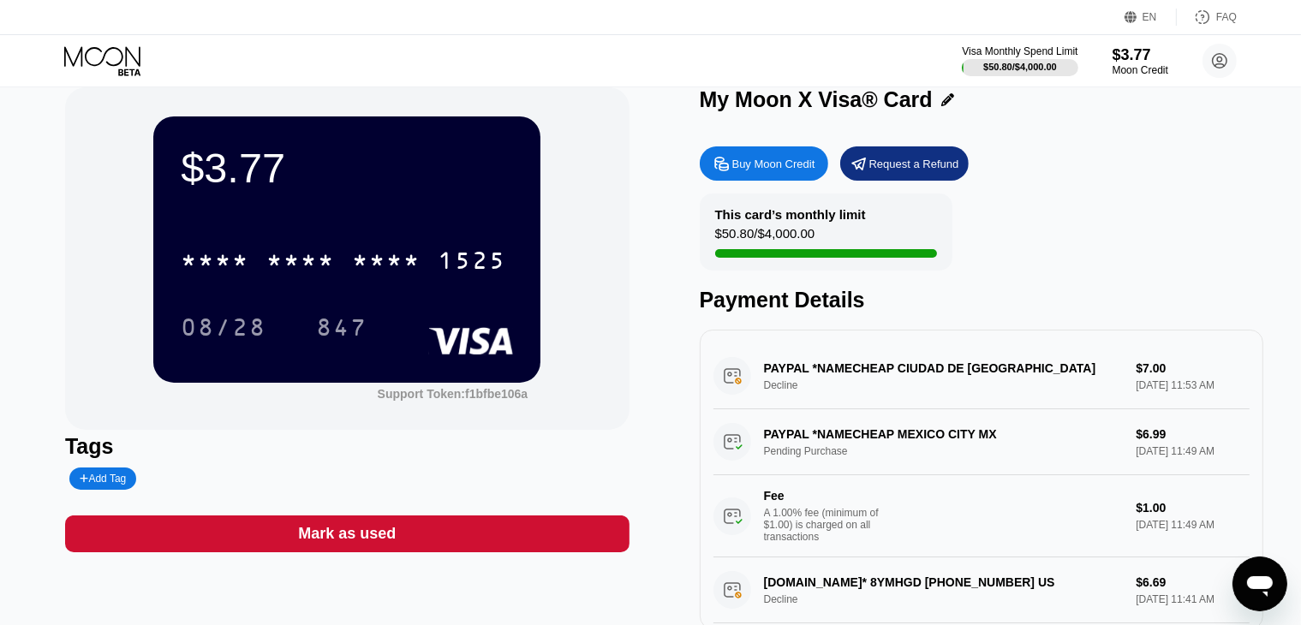
drag, startPoint x: 717, startPoint y: 218, endPoint x: 805, endPoint y: 326, distance: 140.1
click at [805, 326] on div "Buy Moon Credit Request a Refund This card’s monthly limit $50.80 / $4,000.00 P…" at bounding box center [982, 384] width 564 height 492
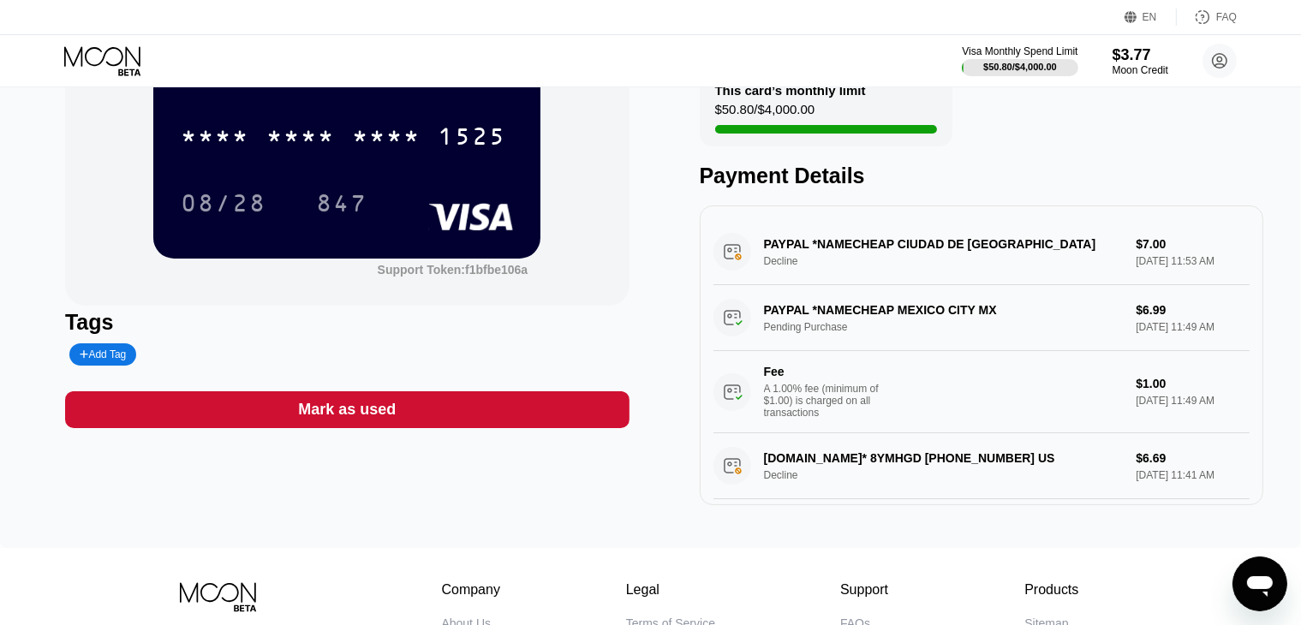
scroll to position [151, 0]
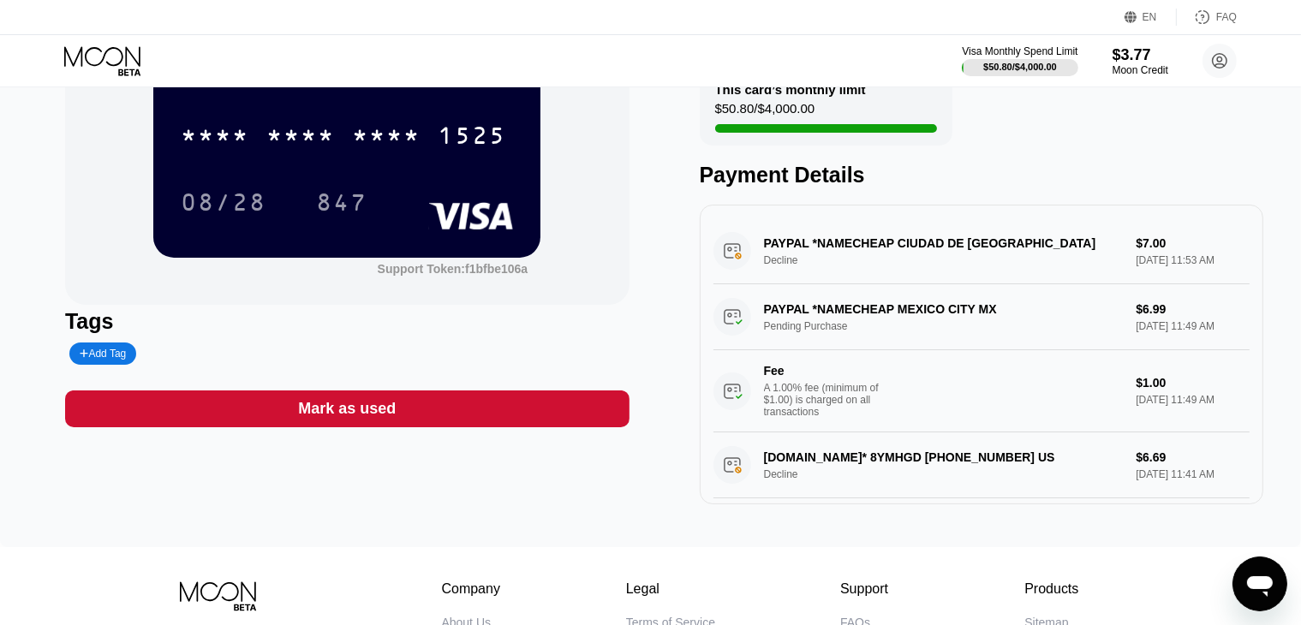
click at [807, 326] on div "PAYPAL *NAMECHEAP MEXICO CITY MX Pending Purchase $6.99 [DATE] 11:49 AM Fee A 1…" at bounding box center [982, 358] width 537 height 148
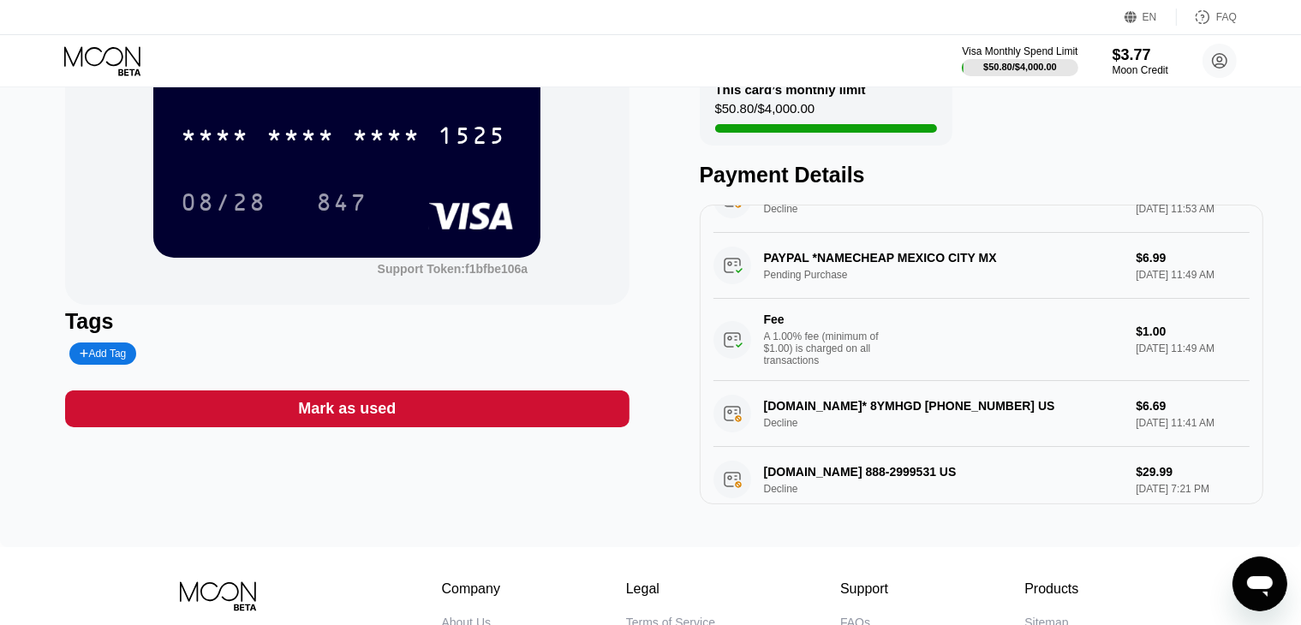
scroll to position [0, 0]
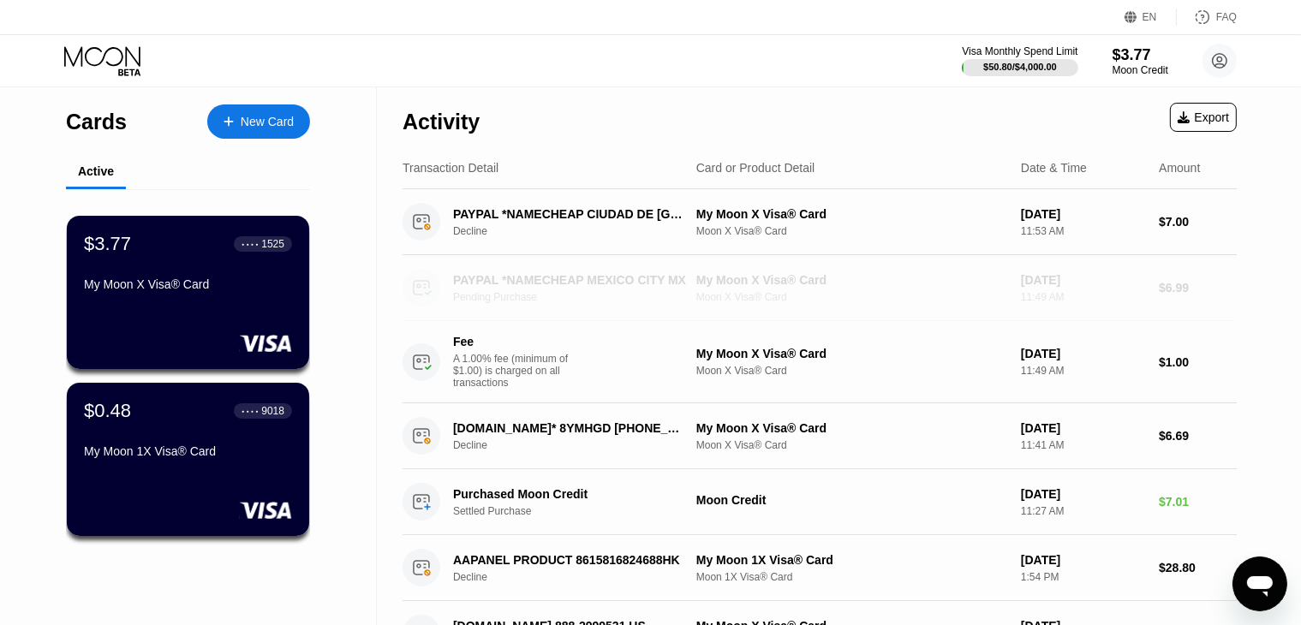
click at [577, 285] on div "PAYPAL *NAMECHEAP MEXICO CITY MX" at bounding box center [570, 280] width 235 height 14
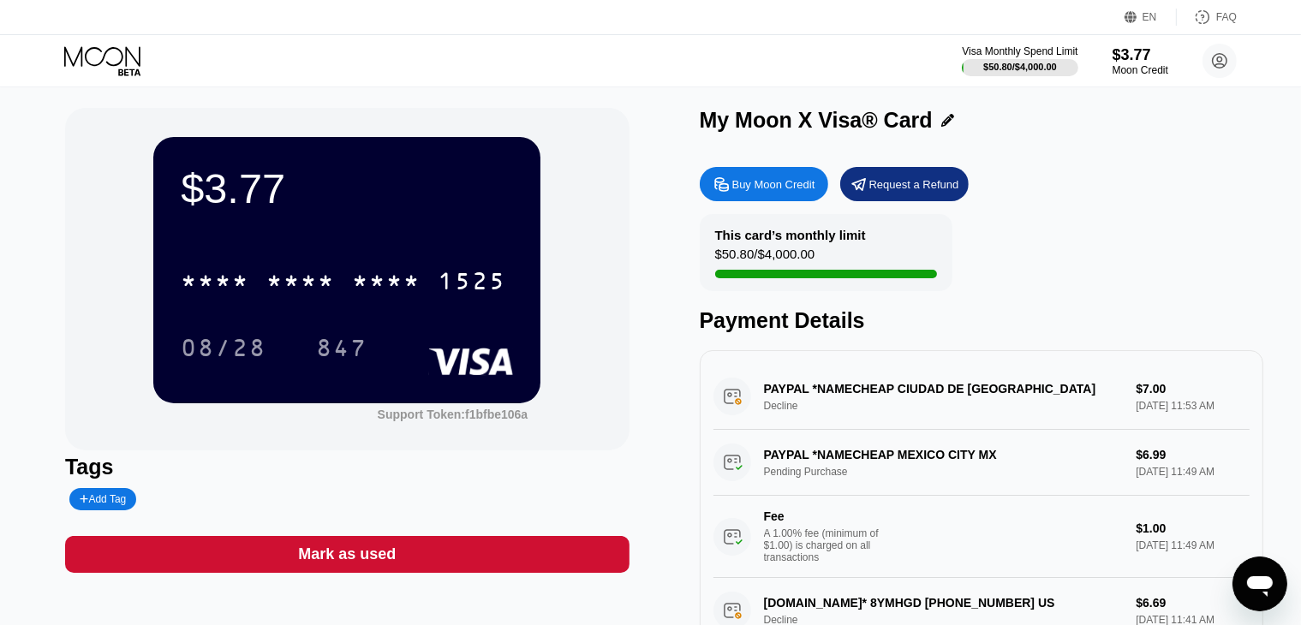
scroll to position [7, 0]
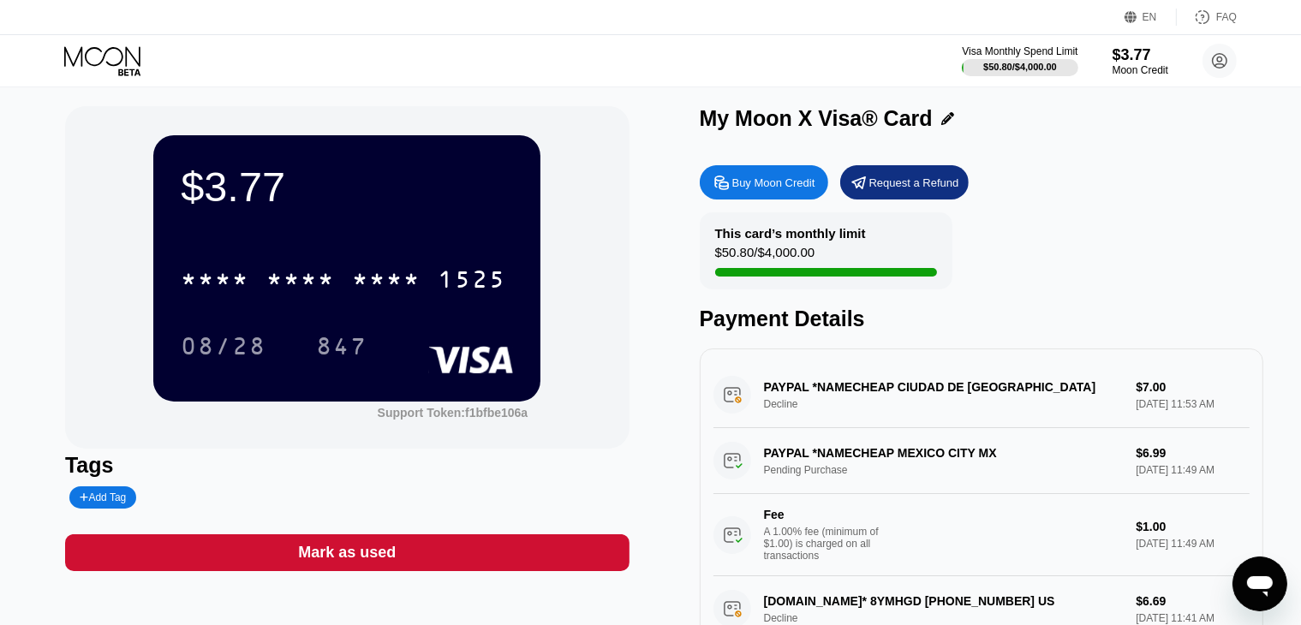
click at [789, 460] on div "PAYPAL *NAMECHEAP MEXICO CITY MX Pending Purchase $6.99 [DATE] 11:49 AM Fee A 1…" at bounding box center [982, 502] width 537 height 148
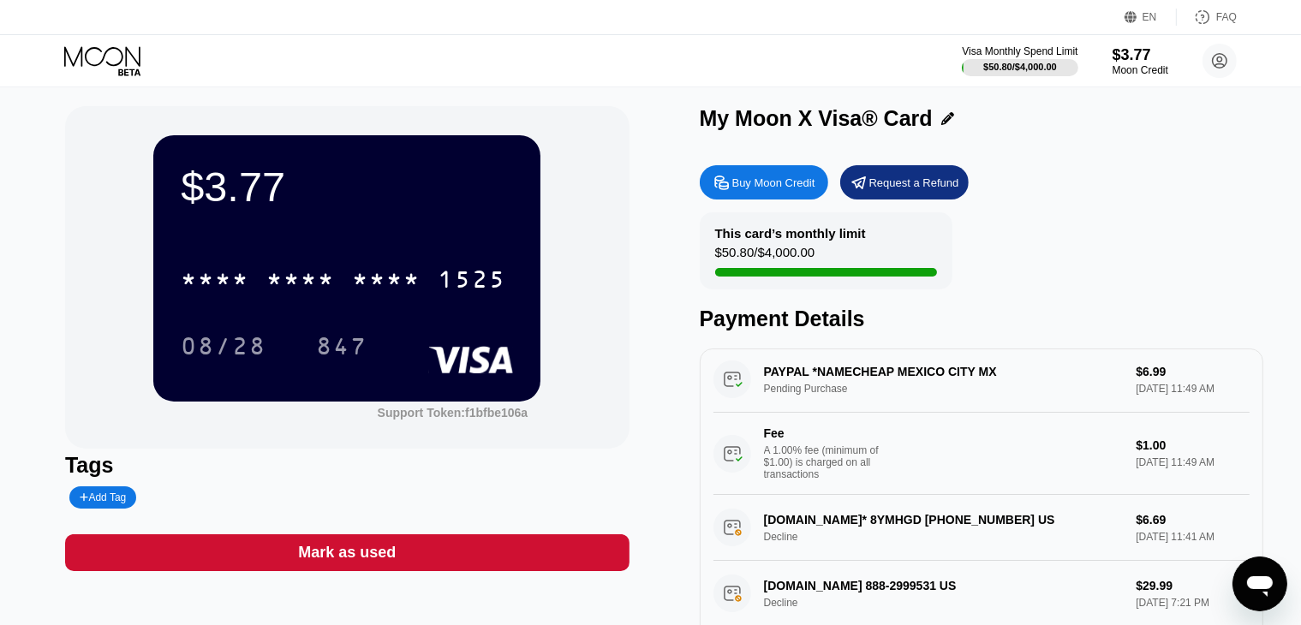
scroll to position [81, 0]
click at [127, 63] on icon at bounding box center [102, 56] width 76 height 20
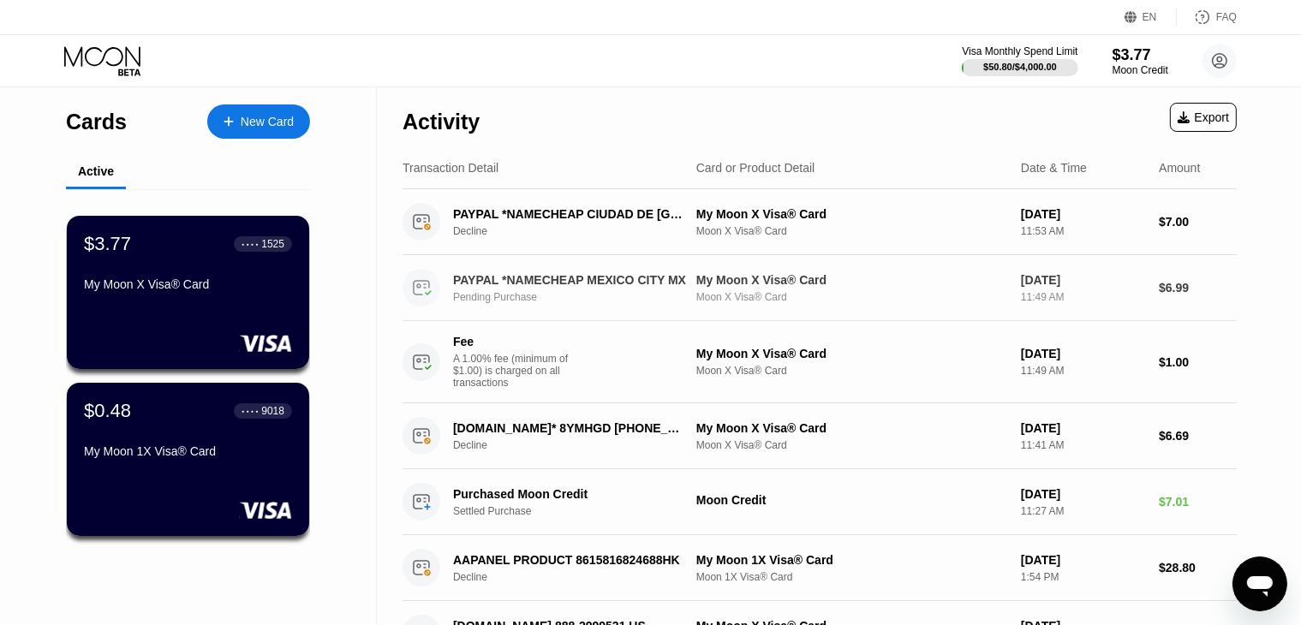
click at [545, 302] on div "Pending Purchase" at bounding box center [579, 297] width 252 height 12
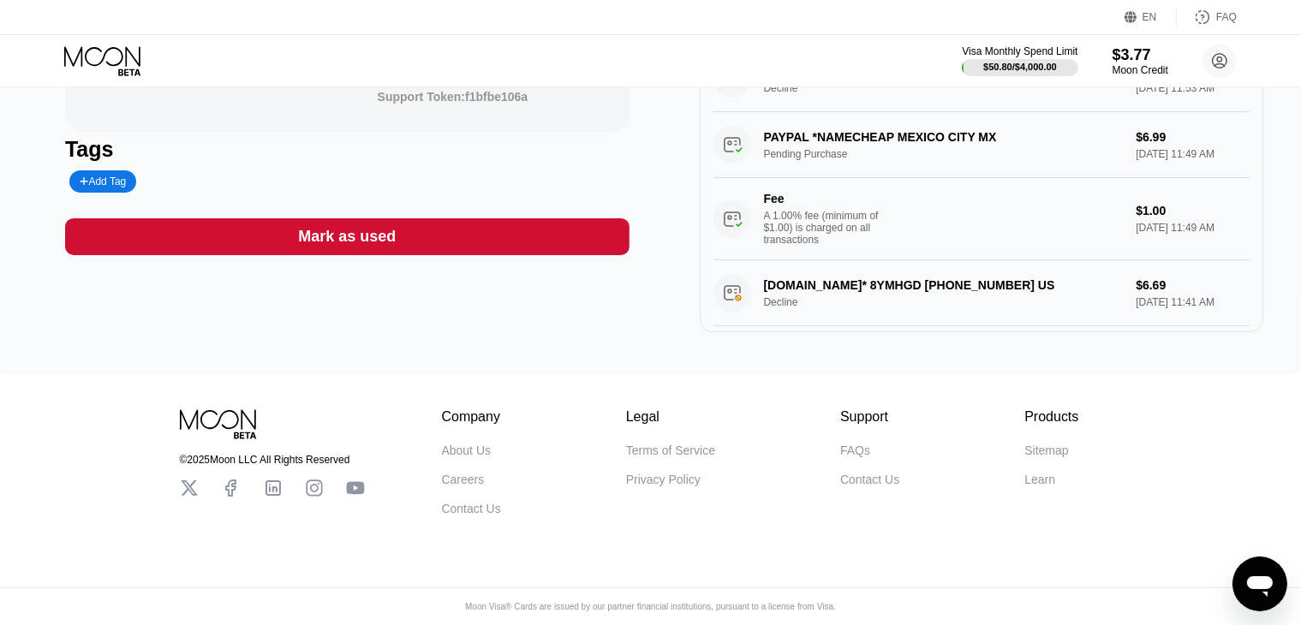
scroll to position [342, 0]
drag, startPoint x: 497, startPoint y: 409, endPoint x: 439, endPoint y: 409, distance: 58.3
click at [439, 409] on div "© 2025 Moon LLC All Rights Reserved Company About Us Careers Contact Us Legal T…" at bounding box center [651, 462] width 942 height 106
drag, startPoint x: 660, startPoint y: 408, endPoint x: 621, endPoint y: 411, distance: 38.7
click at [621, 411] on div "Company About Us Careers Contact Us Legal Terms of Service Privacy Policy Suppo…" at bounding box center [760, 462] width 637 height 106
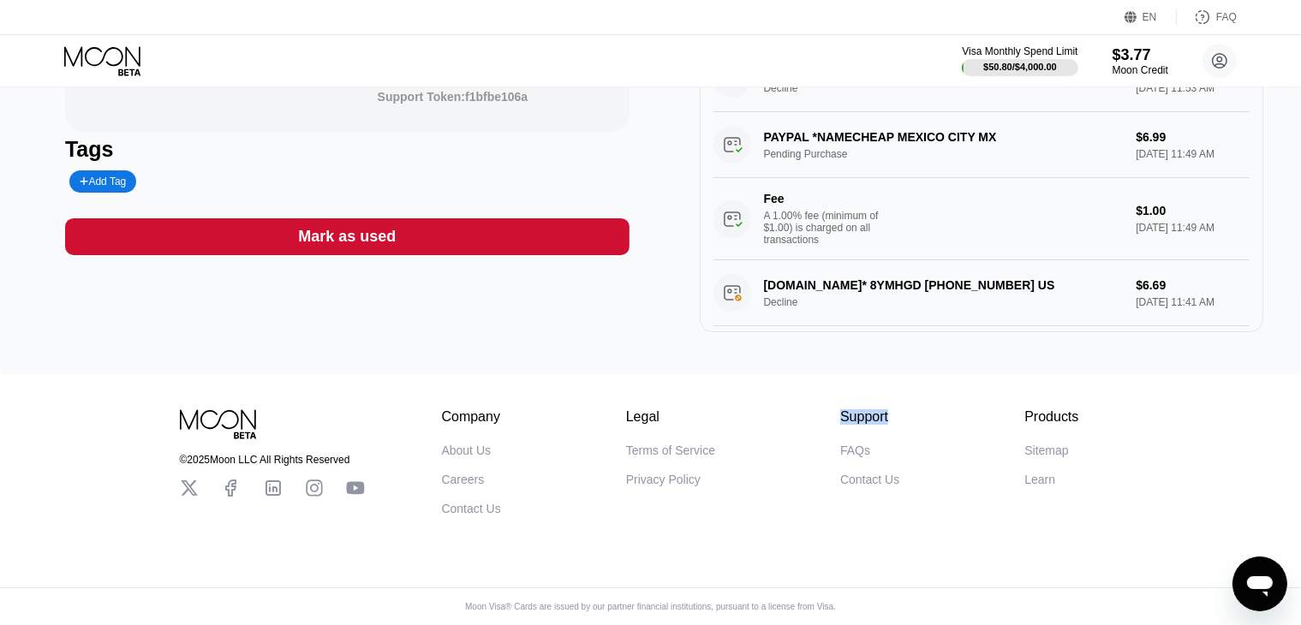
drag, startPoint x: 894, startPoint y: 409, endPoint x: 843, endPoint y: 421, distance: 52.6
click at [843, 421] on div "Support FAQs Contact Us" at bounding box center [869, 462] width 59 height 106
click at [1083, 409] on div "© 2025 Moon LLC All Rights Reserved Company About Us Careers Contact Us Legal T…" at bounding box center [651, 462] width 942 height 106
drag, startPoint x: 1083, startPoint y: 409, endPoint x: 1042, endPoint y: 413, distance: 41.3
click at [1042, 413] on div "© 2025 Moon LLC All Rights Reserved Company About Us Careers Contact Us Legal T…" at bounding box center [651, 462] width 942 height 106
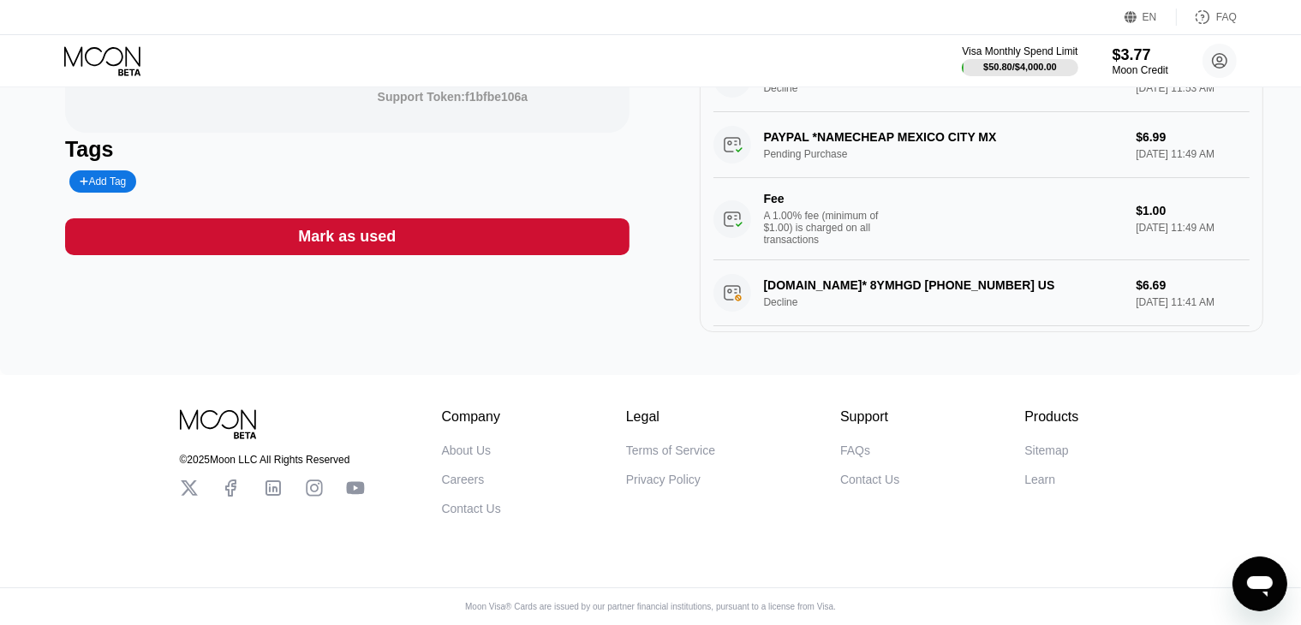
click at [661, 409] on div "Legal" at bounding box center [670, 416] width 89 height 15
drag, startPoint x: 656, startPoint y: 411, endPoint x: 642, endPoint y: 409, distance: 14.8
click at [642, 409] on div "Legal" at bounding box center [670, 416] width 89 height 15
drag, startPoint x: 658, startPoint y: 406, endPoint x: 627, endPoint y: 408, distance: 30.9
click at [627, 409] on div "Legal" at bounding box center [670, 416] width 89 height 15
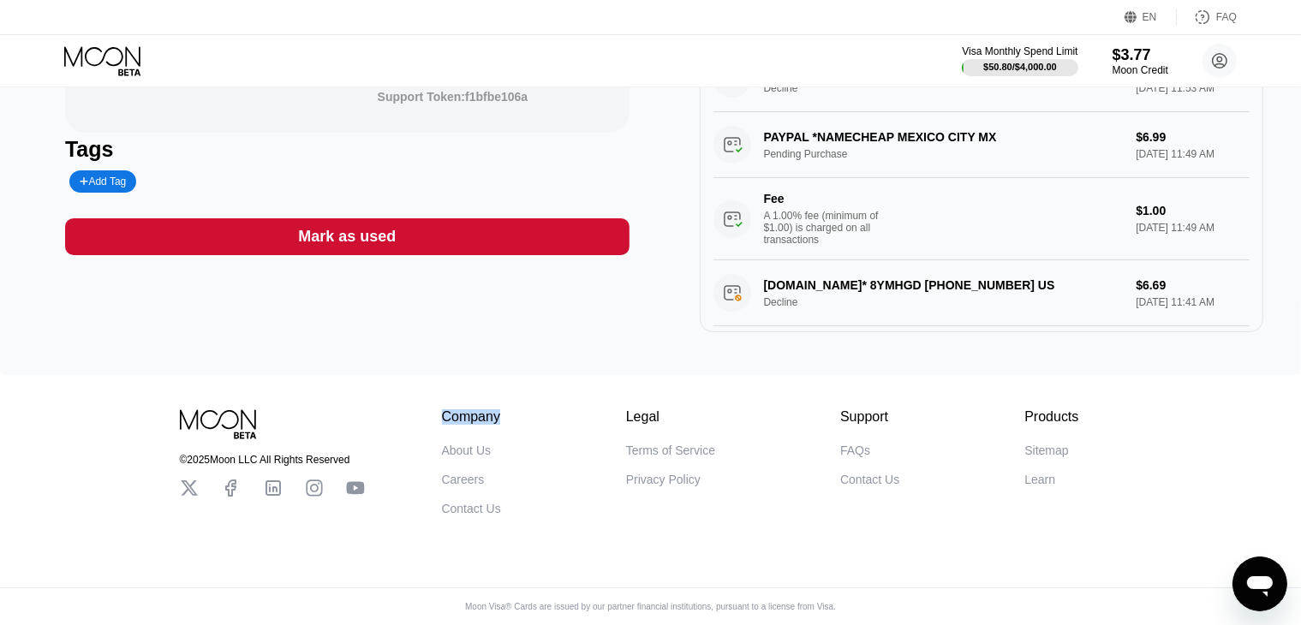
drag, startPoint x: 499, startPoint y: 409, endPoint x: 445, endPoint y: 406, distance: 54.1
click at [445, 409] on div "Company" at bounding box center [471, 416] width 59 height 15
drag, startPoint x: 350, startPoint y: 452, endPoint x: 176, endPoint y: 450, distance: 173.9
click at [176, 450] on div "© 2025 Moon LLC All Rights Reserved Company About Us Careers Contact Us Legal T…" at bounding box center [651, 445] width 1028 height 140
drag, startPoint x: 887, startPoint y: 406, endPoint x: 841, endPoint y: 405, distance: 46.3
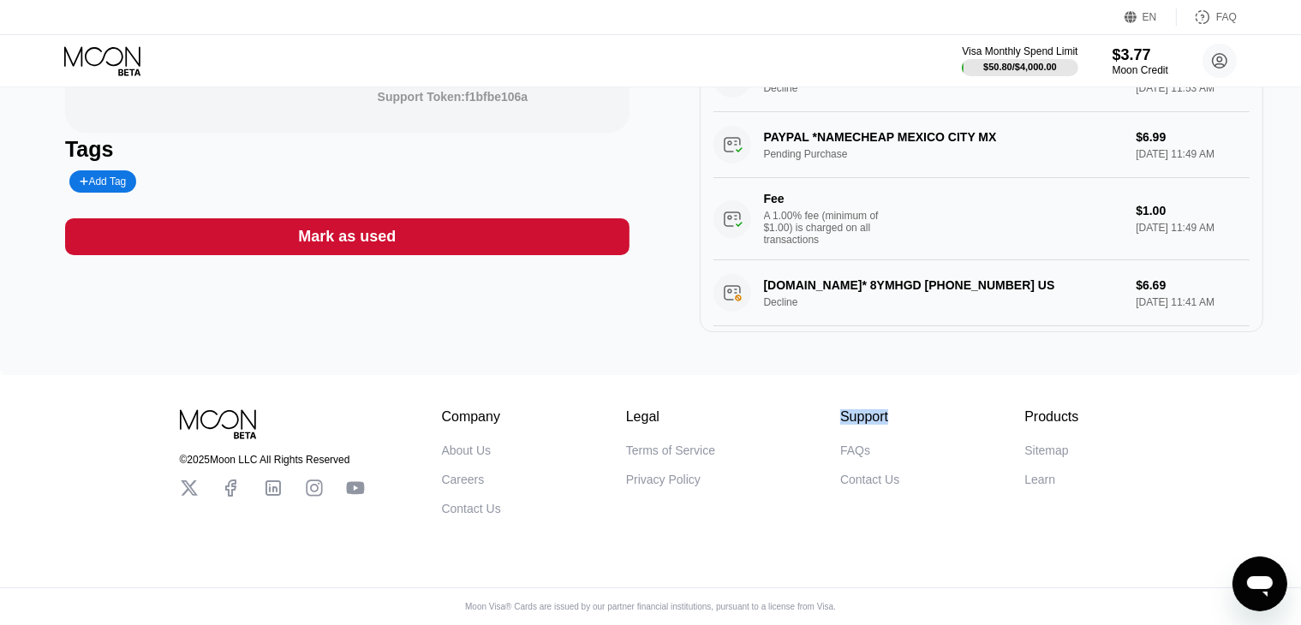
click at [841, 409] on div "Support" at bounding box center [869, 416] width 59 height 15
click at [1079, 409] on div "© 2025 Moon LLC All Rights Reserved Company About Us Careers Contact Us Legal T…" at bounding box center [651, 462] width 942 height 106
drag, startPoint x: 1079, startPoint y: 409, endPoint x: 1055, endPoint y: 407, distance: 24.0
click at [1055, 409] on div "© 2025 Moon LLC All Rights Reserved Company About Us Careers Contact Us Legal T…" at bounding box center [651, 462] width 942 height 106
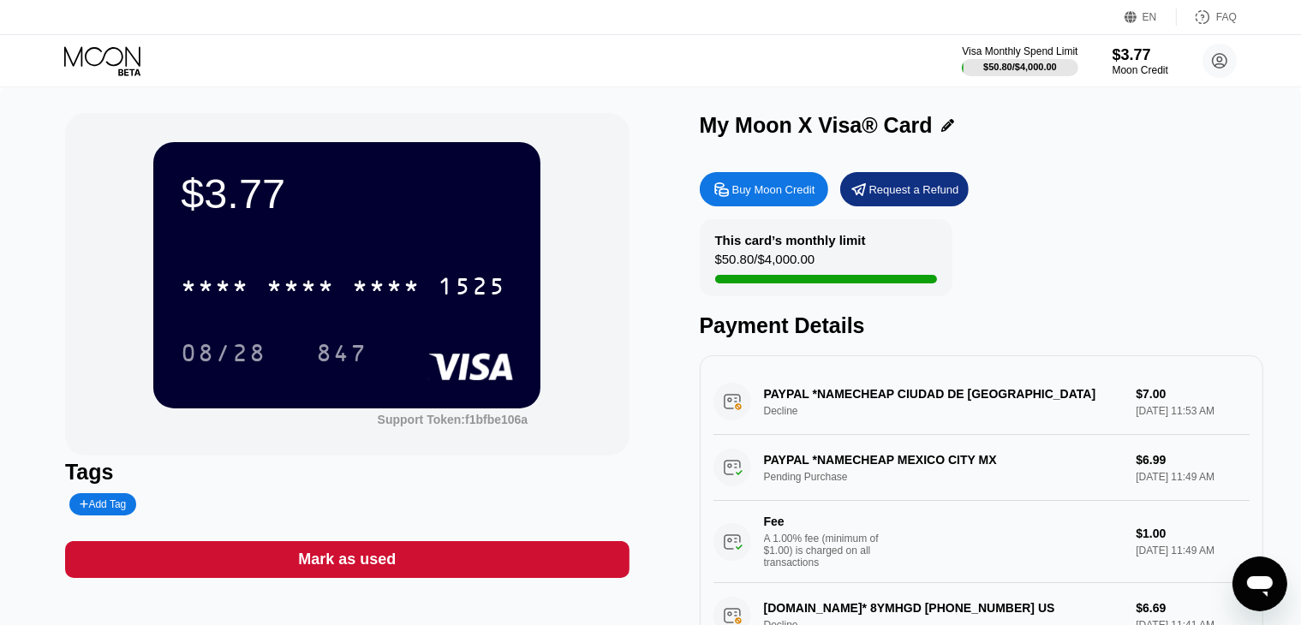
scroll to position [2, 0]
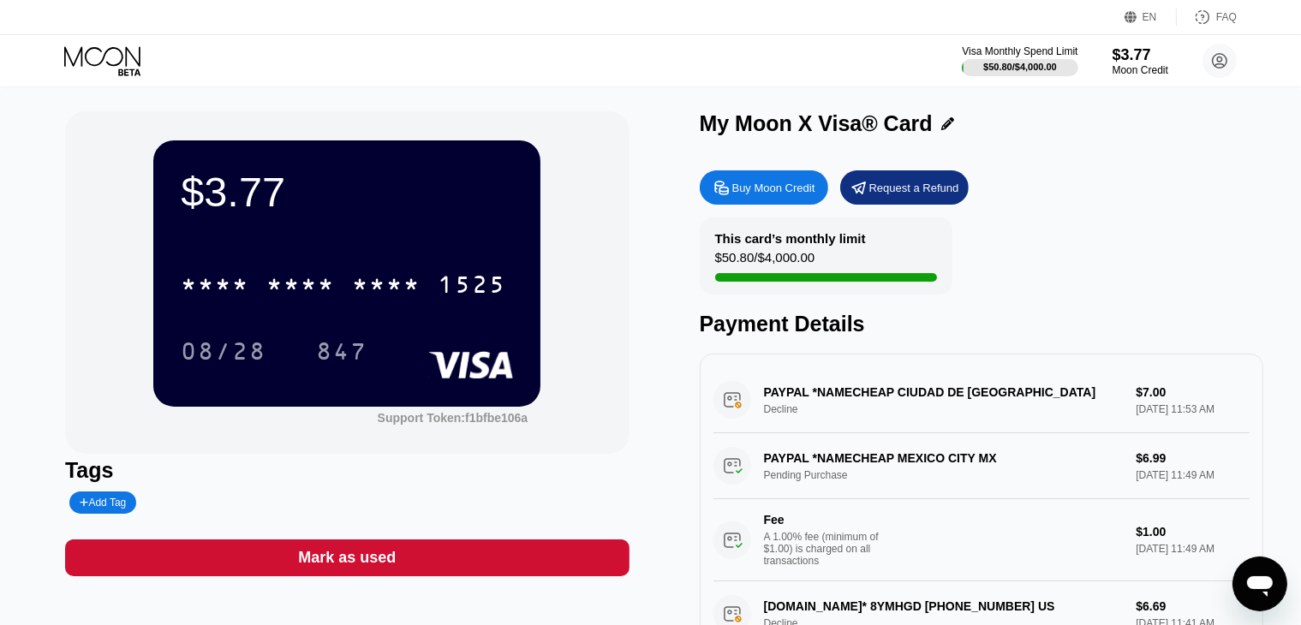
click at [672, 117] on div "$3.77 * * * * * * * * * * * * 1525 08/28 847 Support Token: f1bfbe106a Tags Add…" at bounding box center [650, 382] width 1171 height 542
drag, startPoint x: 700, startPoint y: 124, endPoint x: 952, endPoint y: 131, distance: 252.8
click at [952, 131] on div "My Moon X Visa® Card" at bounding box center [982, 123] width 564 height 25
drag, startPoint x: 702, startPoint y: 328, endPoint x: 860, endPoint y: 329, distance: 157.6
click at [860, 329] on div "Payment Details" at bounding box center [982, 324] width 564 height 25
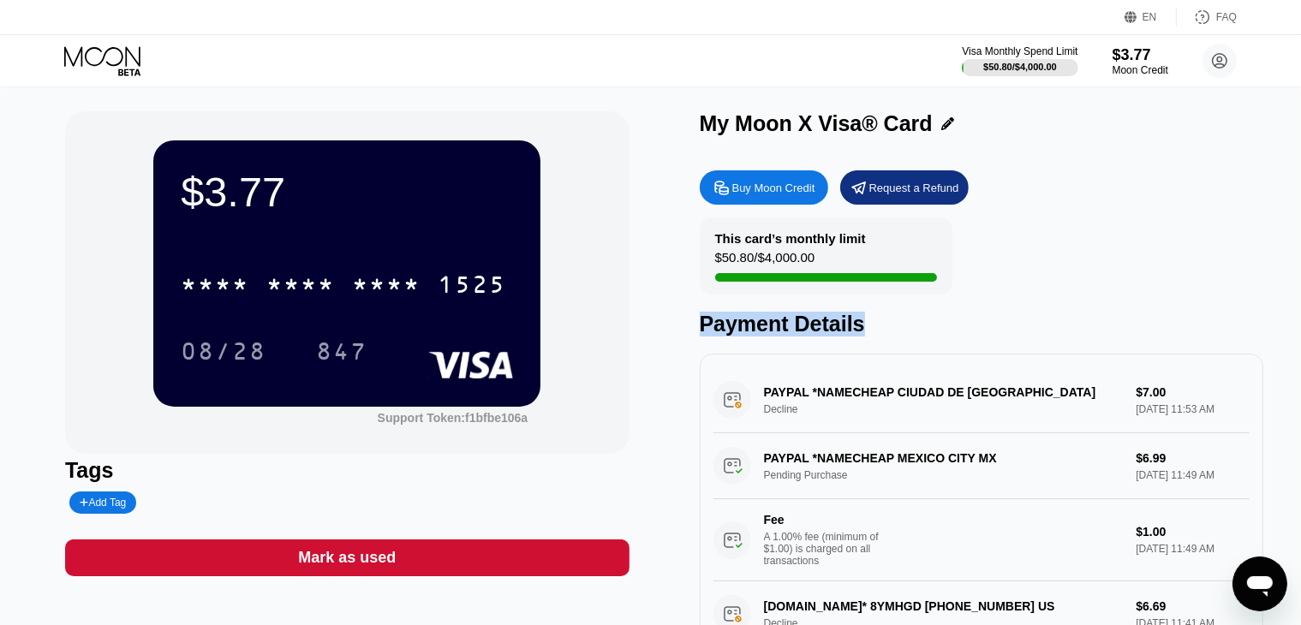
click at [875, 337] on div "Payment Details" at bounding box center [982, 324] width 564 height 25
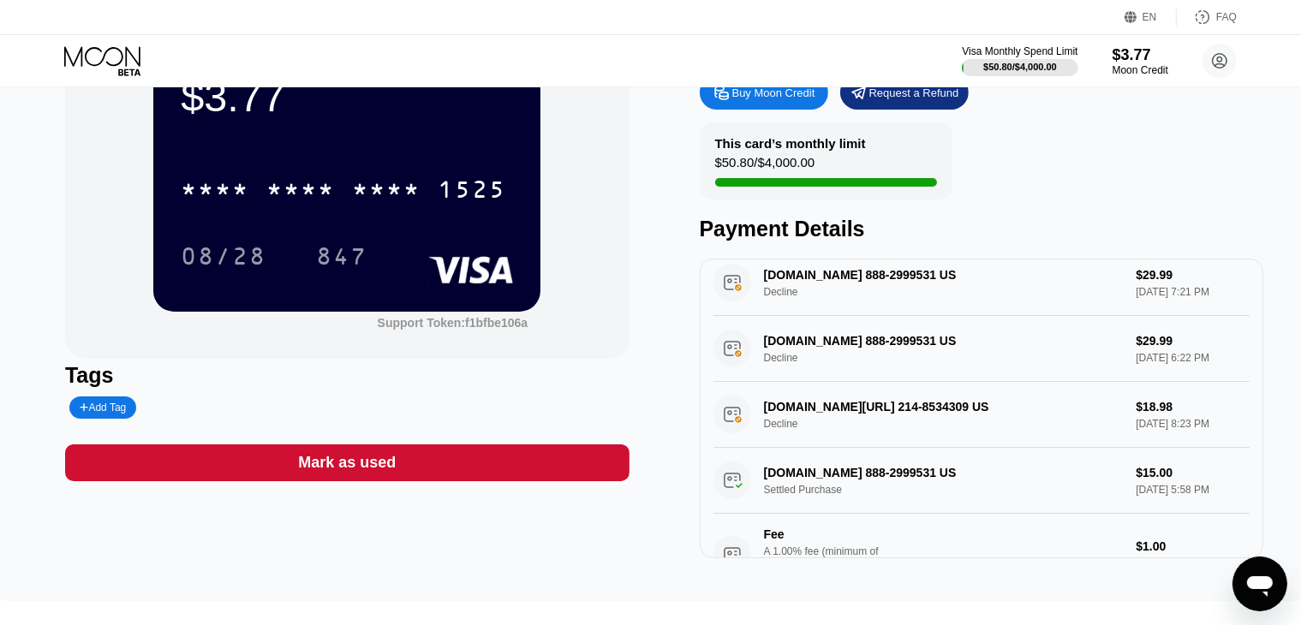
scroll to position [0, 0]
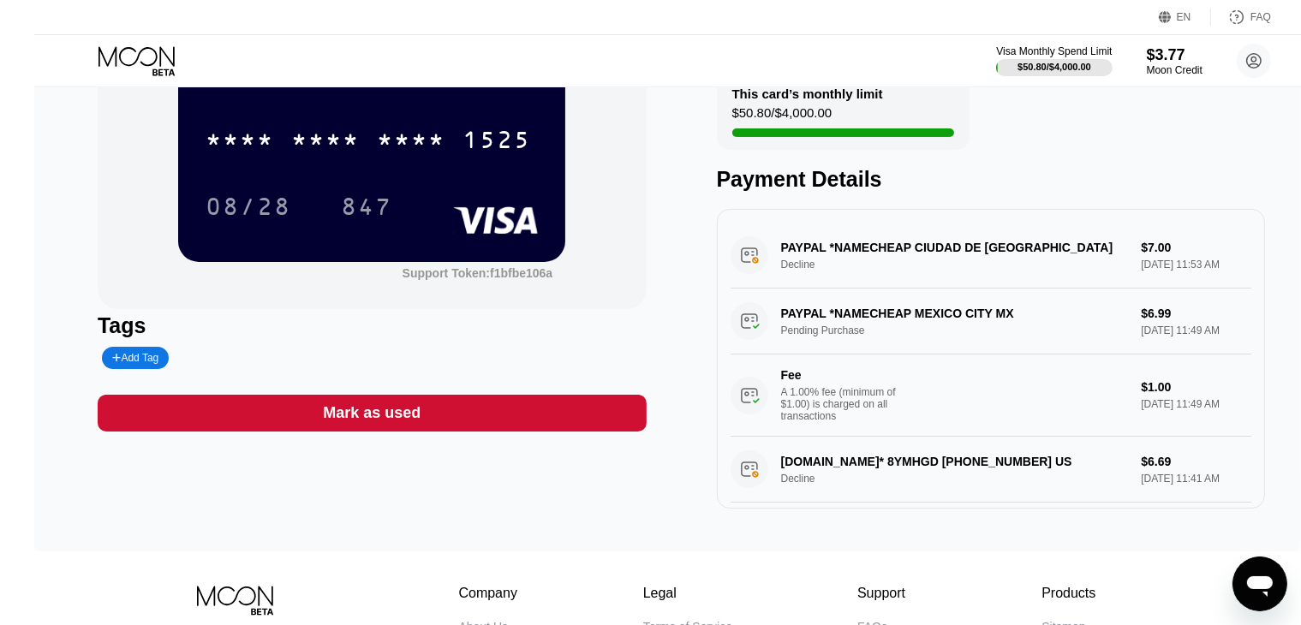
scroll to position [175, 0]
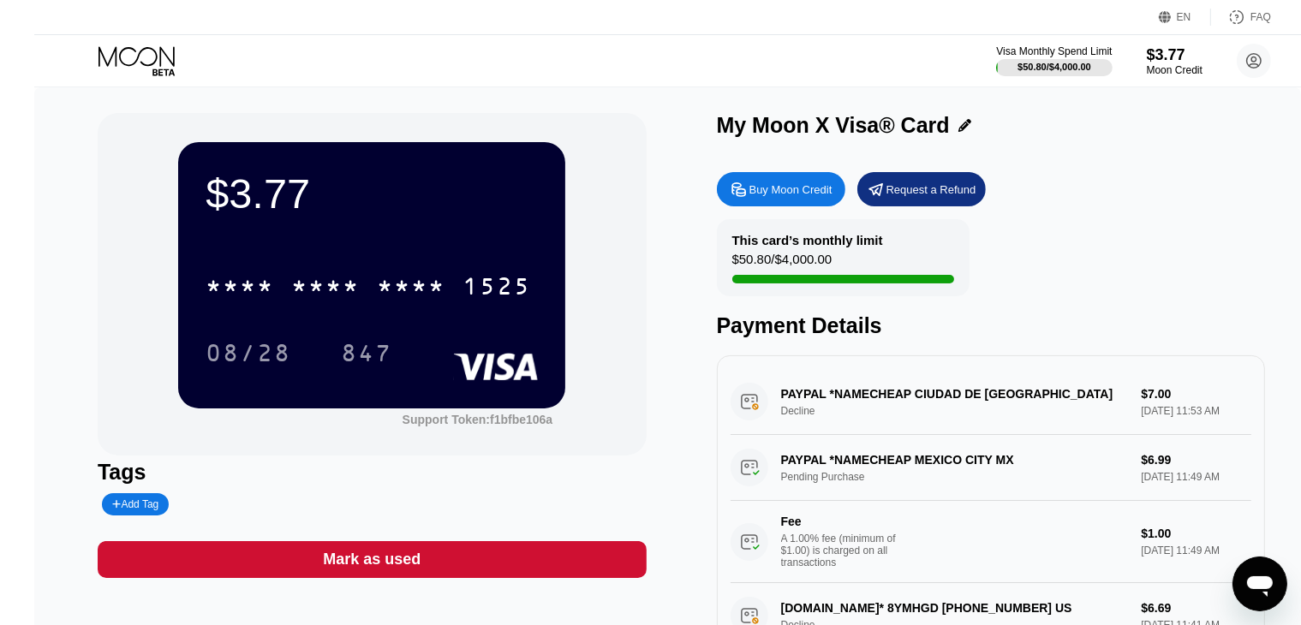
click at [969, 466] on div "PAYPAL *NAMECHEAP MEXICO CITY MX Pending Purchase $6.99 [DATE] 11:49 AM Fee A 1…" at bounding box center [992, 509] width 522 height 148
click at [1265, 591] on icon "Open messaging window" at bounding box center [1259, 583] width 31 height 31
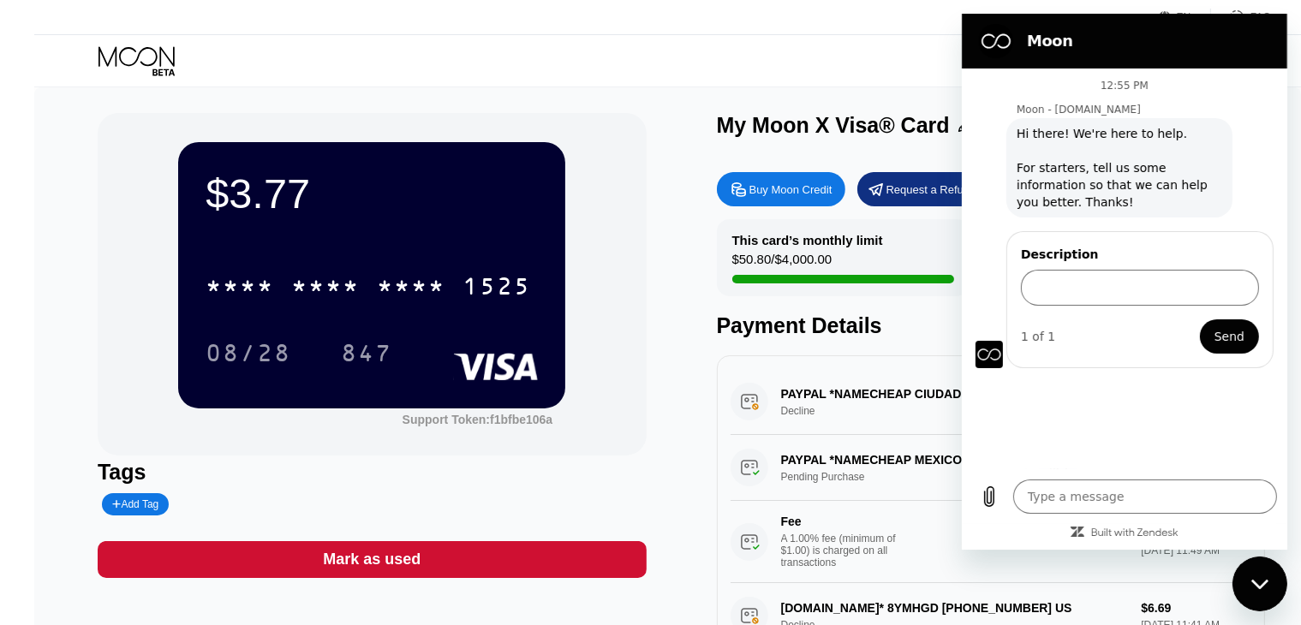
type textarea "x"
click at [1099, 296] on input "Description" at bounding box center [1139, 288] width 238 height 36
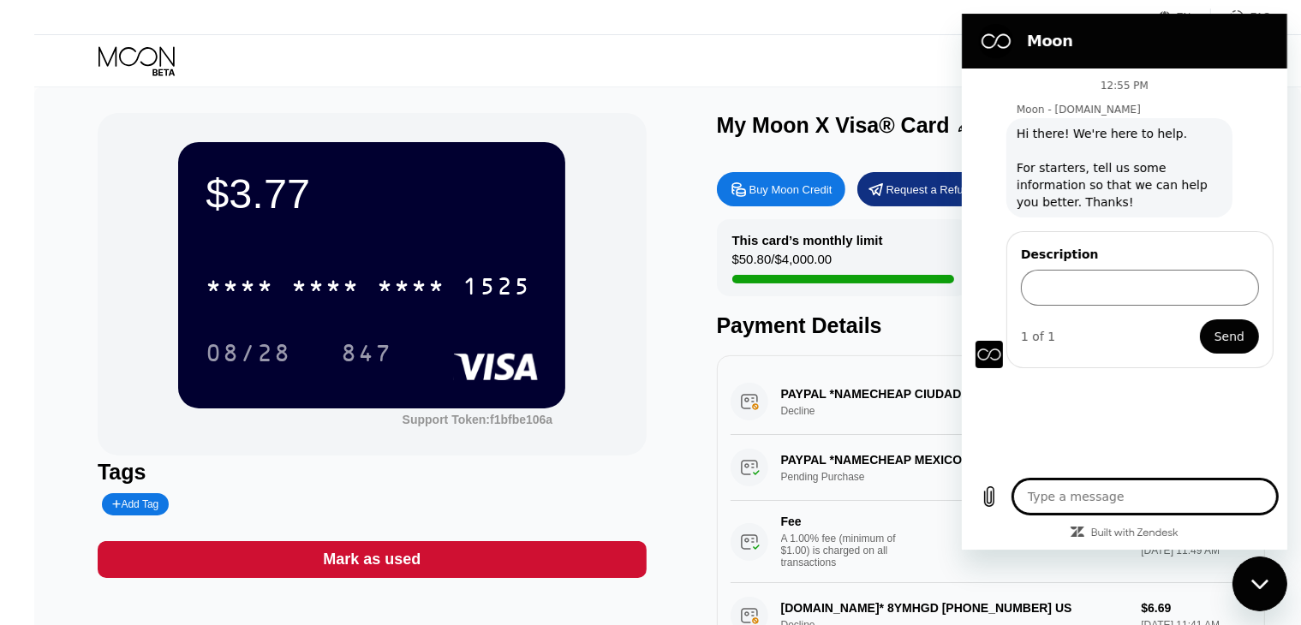
click at [1078, 490] on textarea at bounding box center [1144, 497] width 264 height 34
type textarea "h"
type textarea "x"
type textarea "he"
type textarea "x"
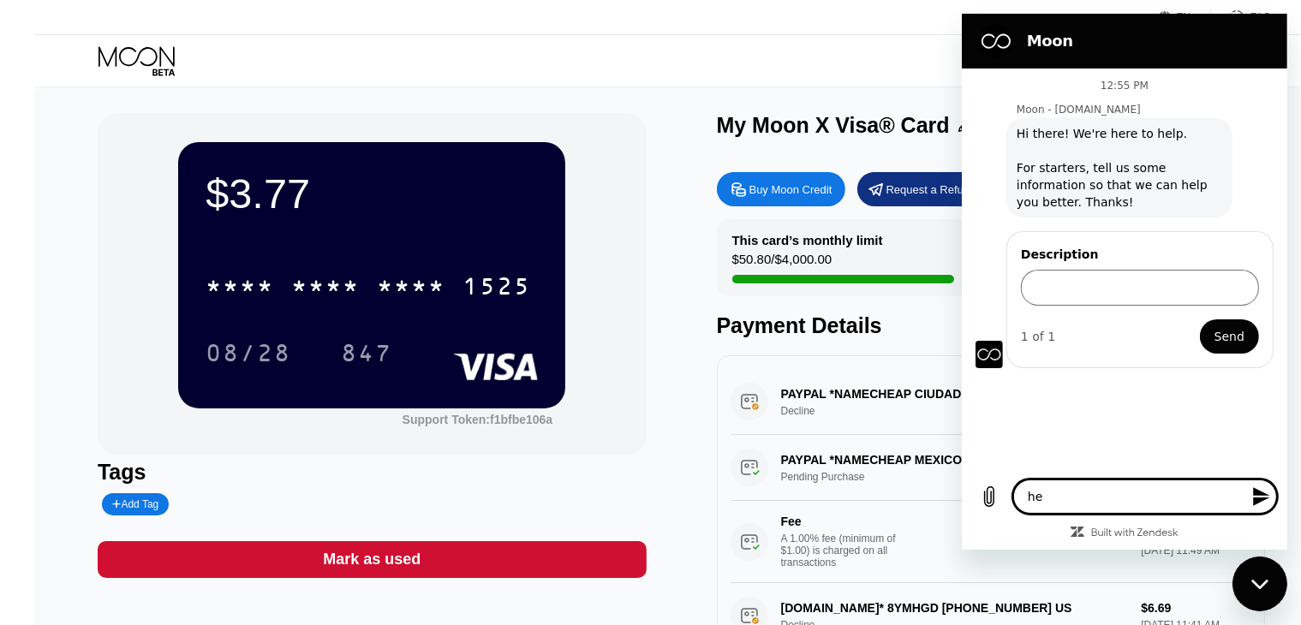
type textarea "hel"
type textarea "x"
type textarea "hell"
type textarea "x"
type textarea "hello"
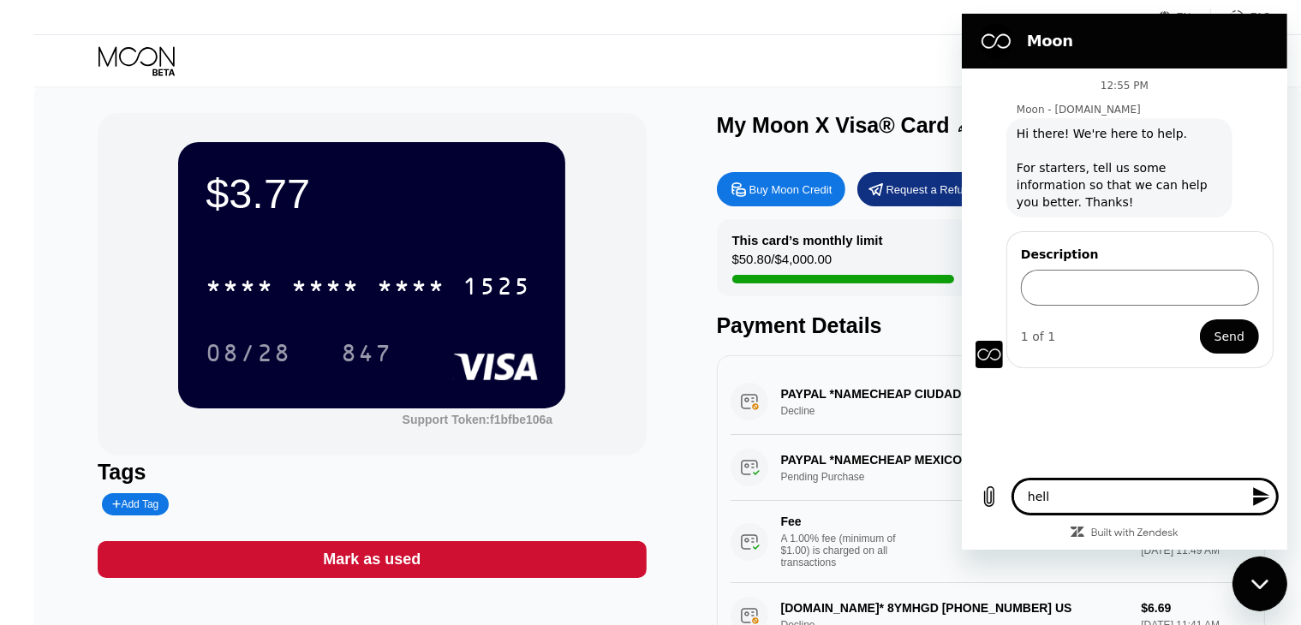
type textarea "x"
type textarea "hello"
type textarea "x"
type textarea "hello"
type textarea "x"
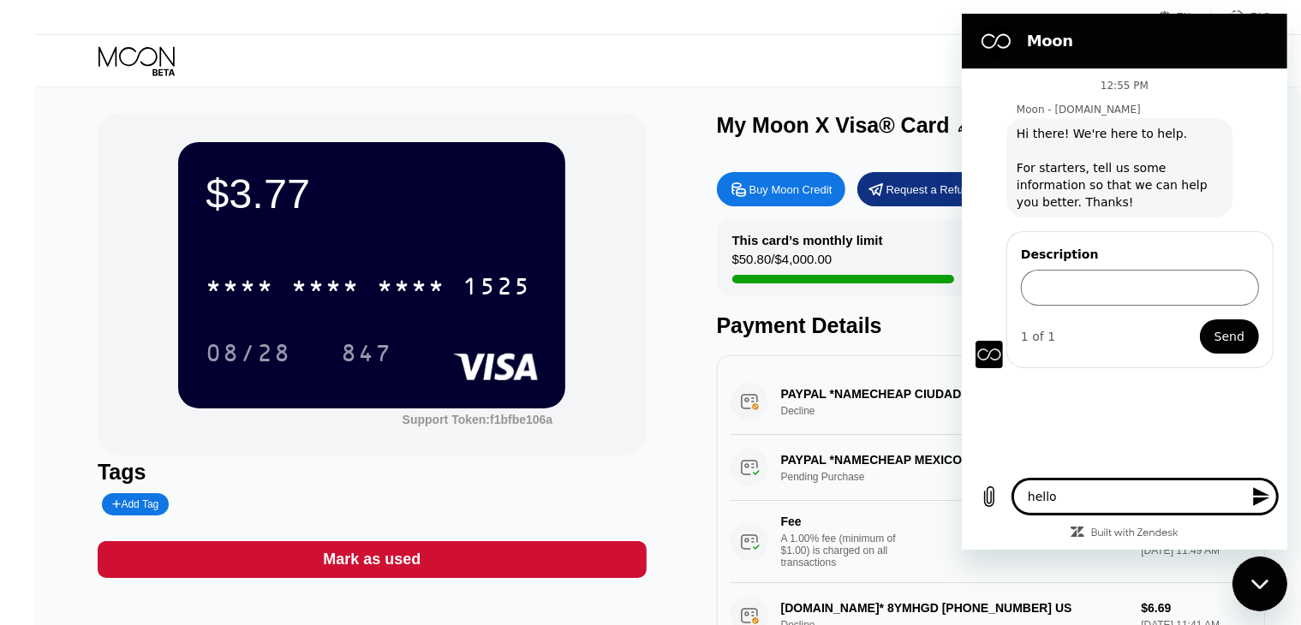
type textarea "hello"
type textarea "x"
type textarea "hello w"
type textarea "x"
type textarea "hello wh"
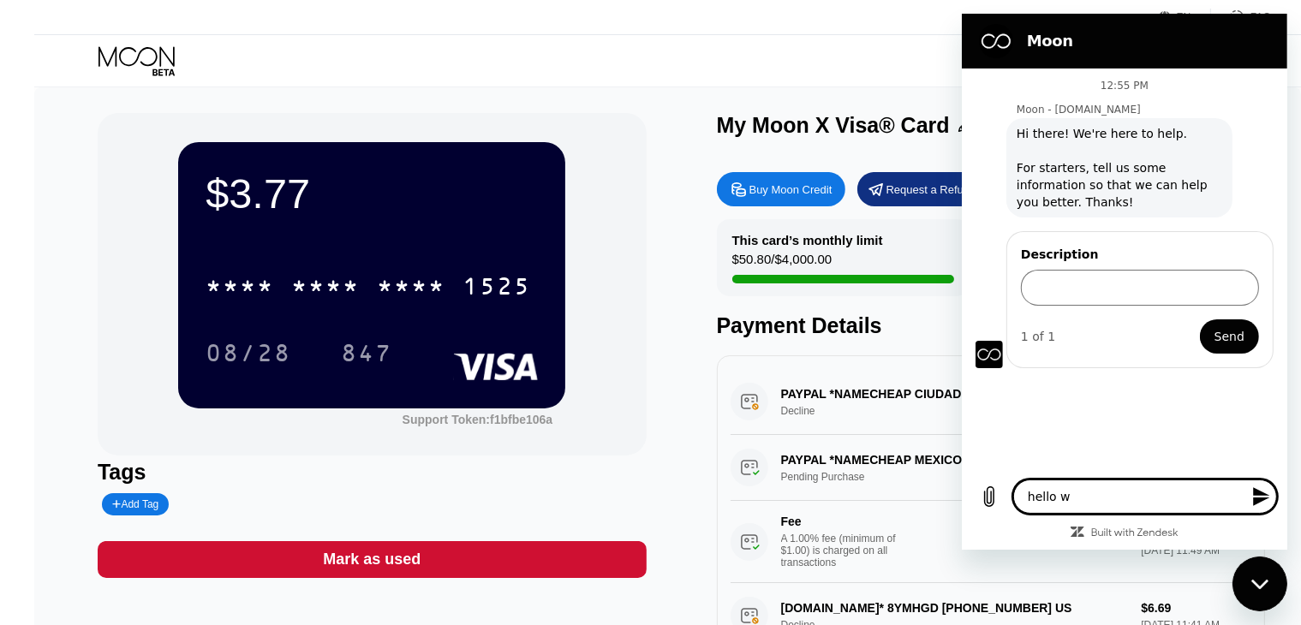
type textarea "x"
type textarea "hello why"
type textarea "x"
type textarea "hello why"
type textarea "x"
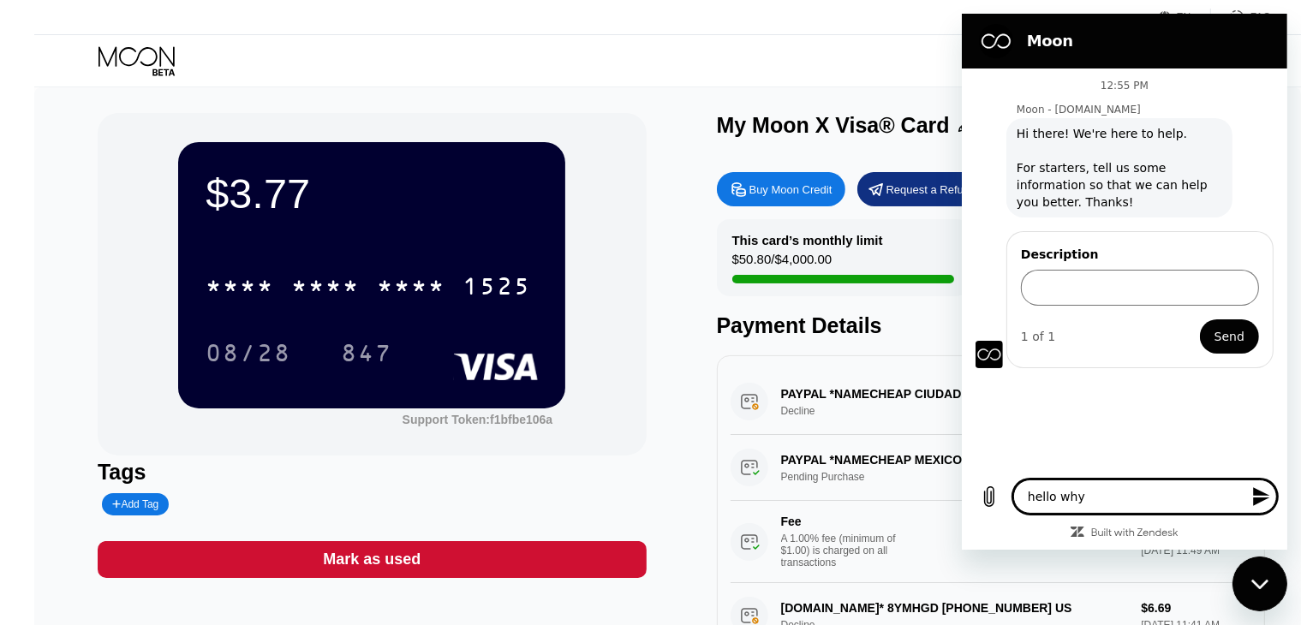
type textarea "hello why i"
type textarea "x"
type textarea "hello why is"
type textarea "x"
type textarea "hello why is"
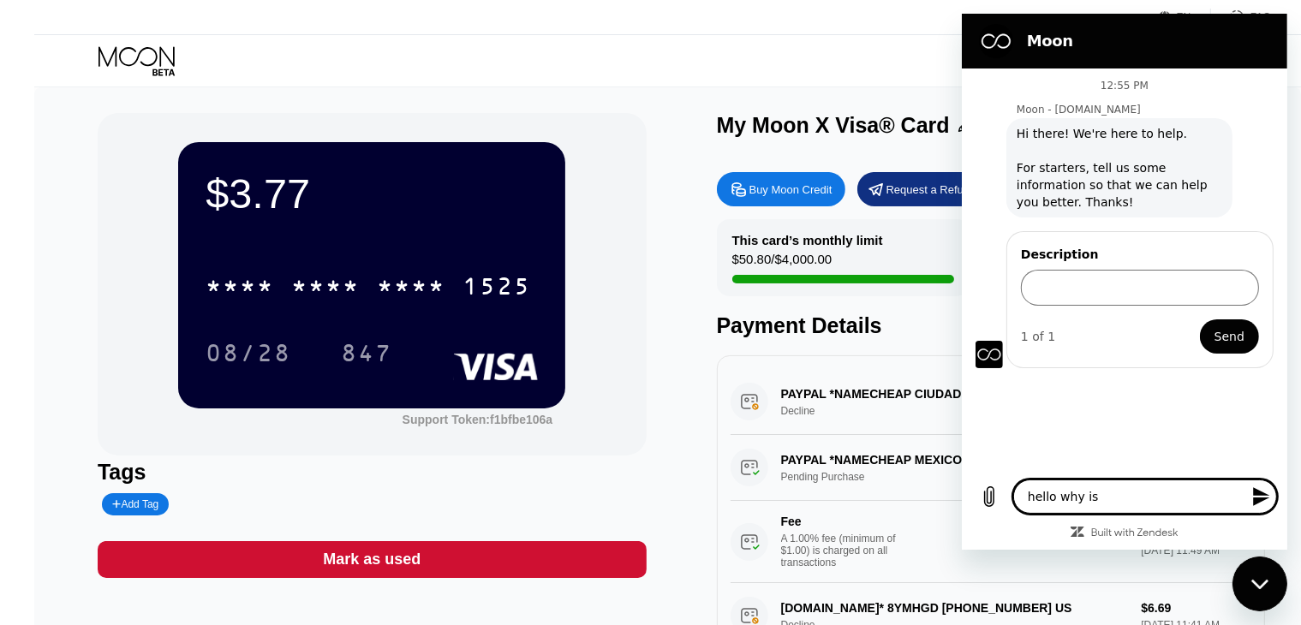
type textarea "x"
type textarea "hello why is m"
type textarea "x"
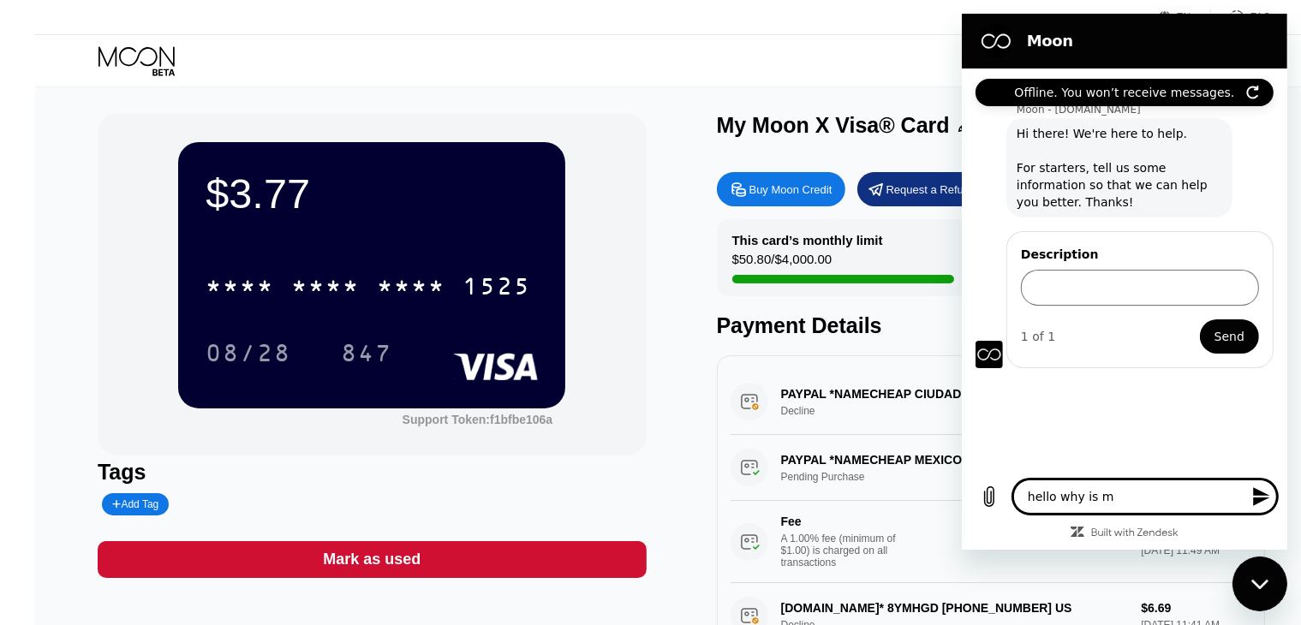
type textarea "hello why is my"
type textarea "x"
type textarea "hello why is my"
type textarea "x"
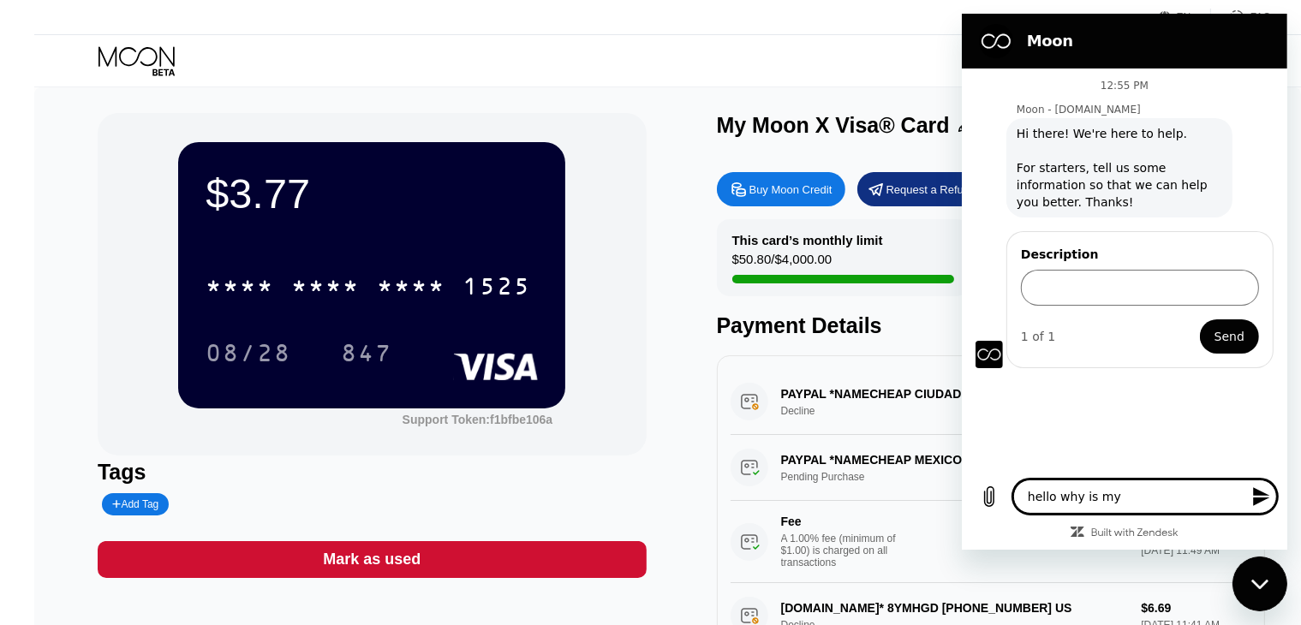
type textarea "hello why is my n"
type textarea "x"
type textarea "hello why is my"
type textarea "x"
type textarea "hello why is my p"
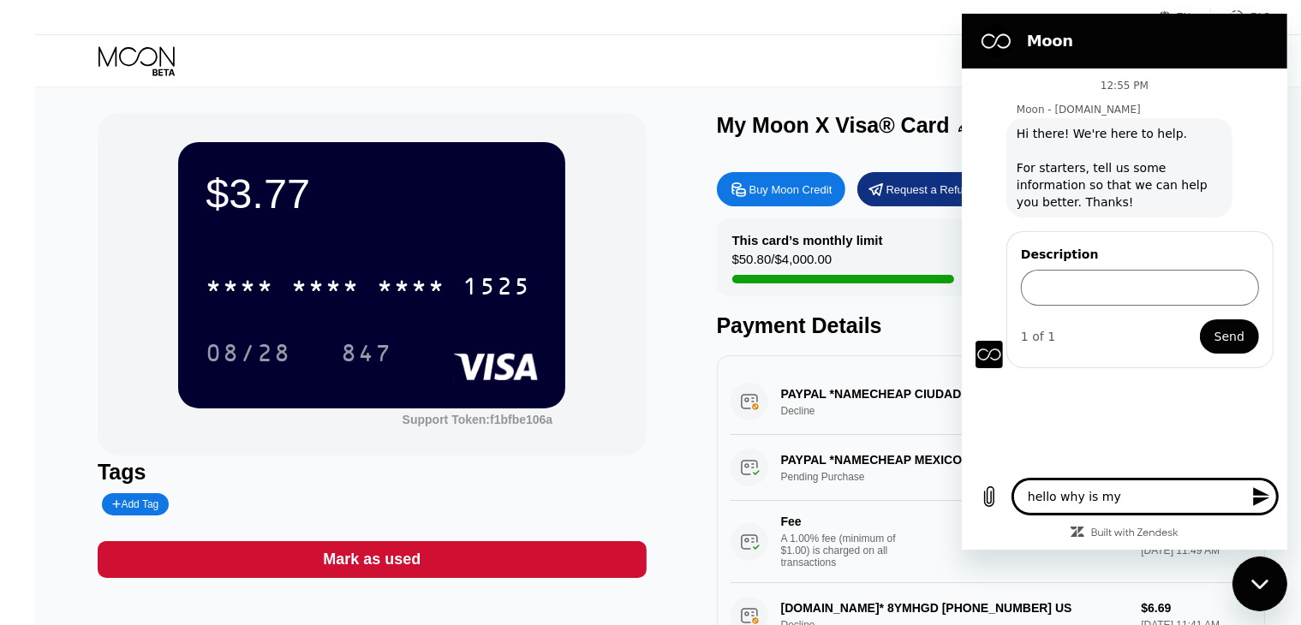
type textarea "x"
type textarea "hello why is my pa"
type textarea "x"
type textarea "hello why is my pay"
type textarea "x"
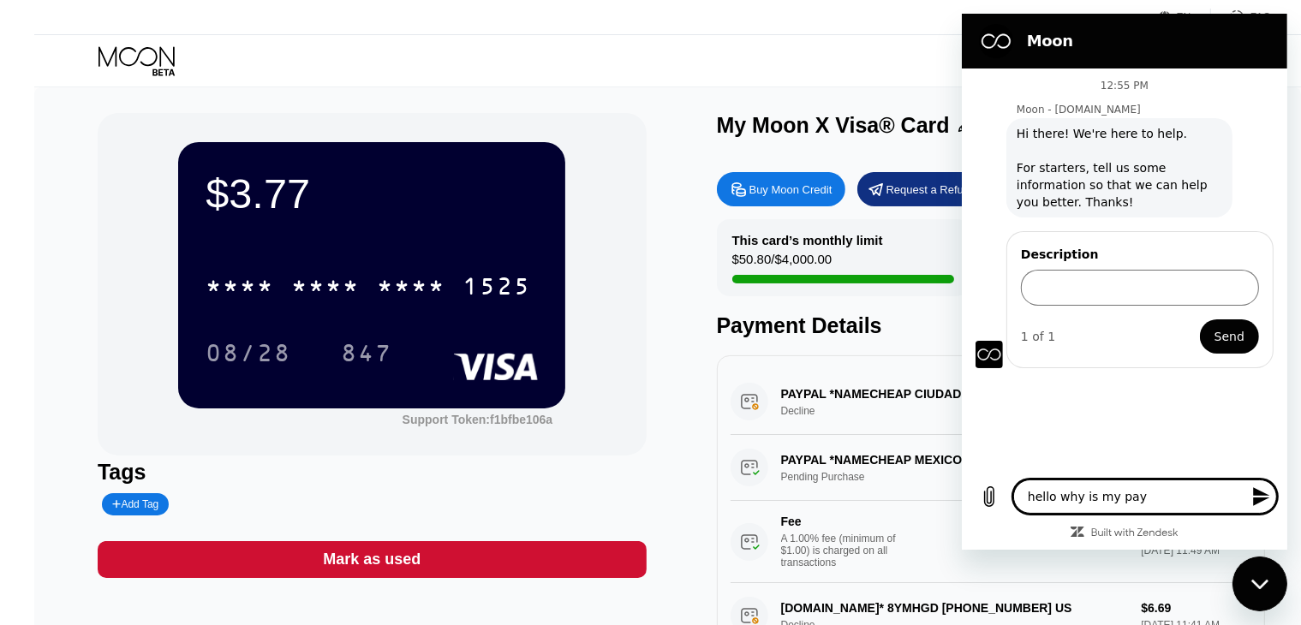
type textarea "hello why is my paym"
type textarea "x"
type textarea "hello why is my payme"
type textarea "x"
type textarea "hello why is my paymen"
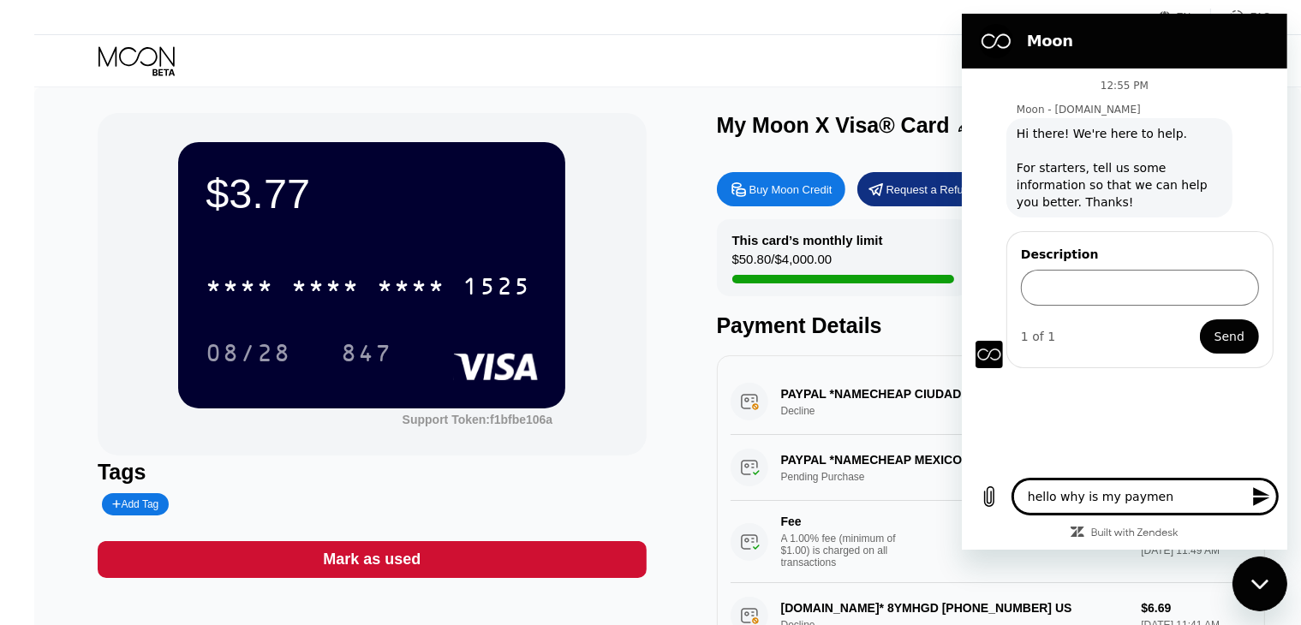
type textarea "x"
type textarea "hello why is my payment"
type textarea "x"
type textarea "hello why is my payment"
type textarea "x"
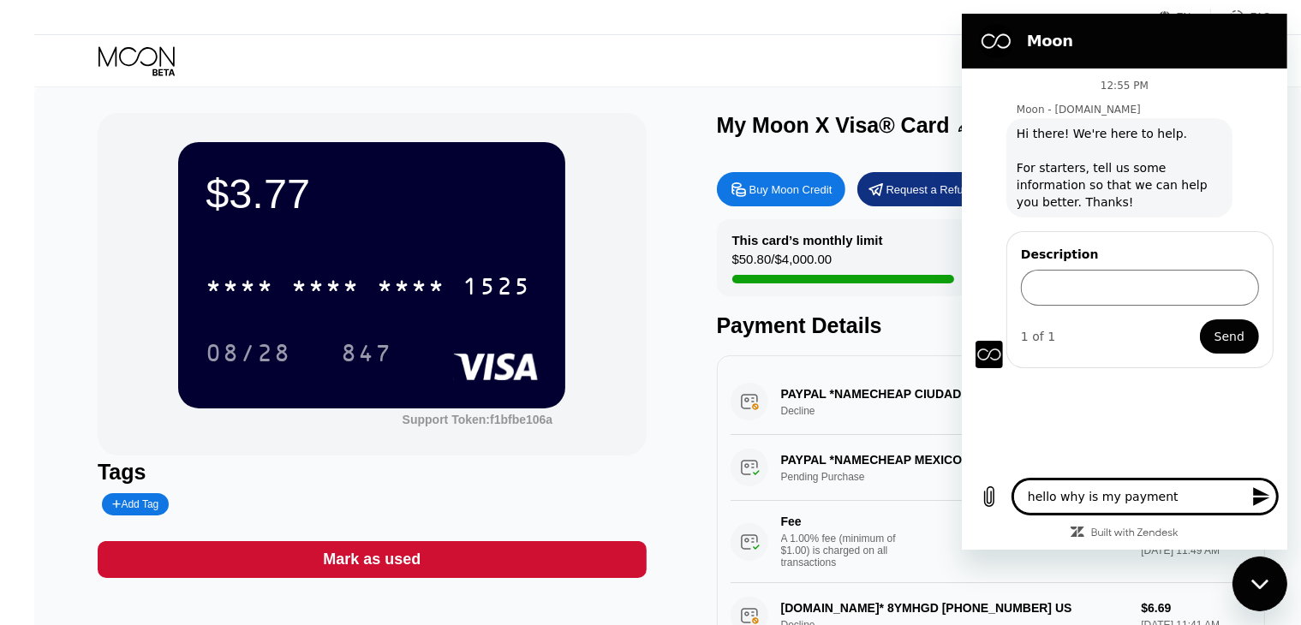
type textarea "hello why is my payment p"
type textarea "x"
type textarea "hello why is my payment pe"
type textarea "x"
type textarea "hello why is my payment pen"
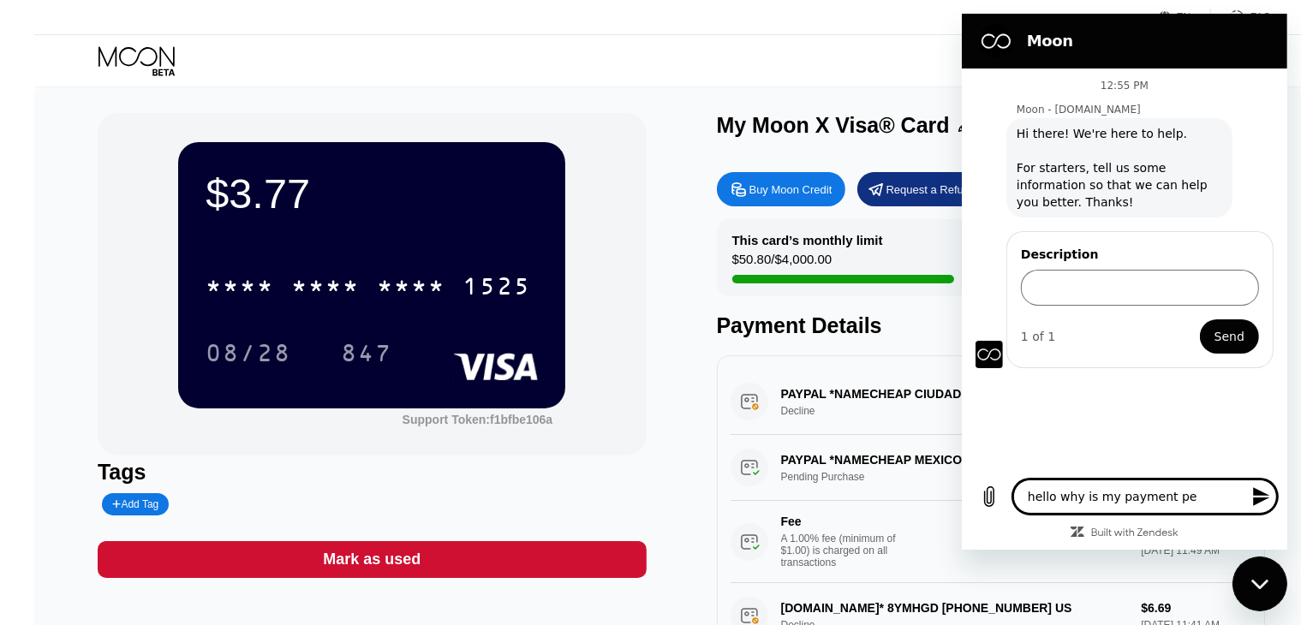
type textarea "x"
type textarea "hello why is my payment pend"
type textarea "x"
type textarea "hello why is my payment pendi"
type textarea "x"
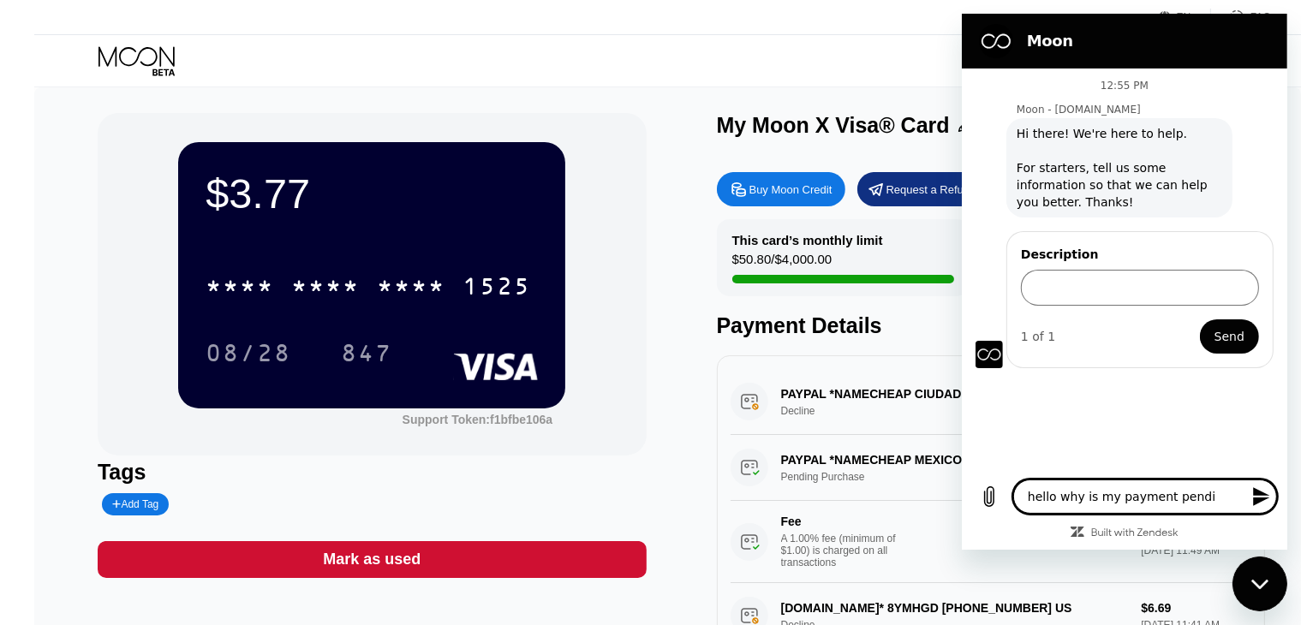
type textarea "hello why is my payment pendin"
type textarea "x"
type textarea "hello why is my payment pending"
type textarea "x"
type textarea "hello why is my payment pending"
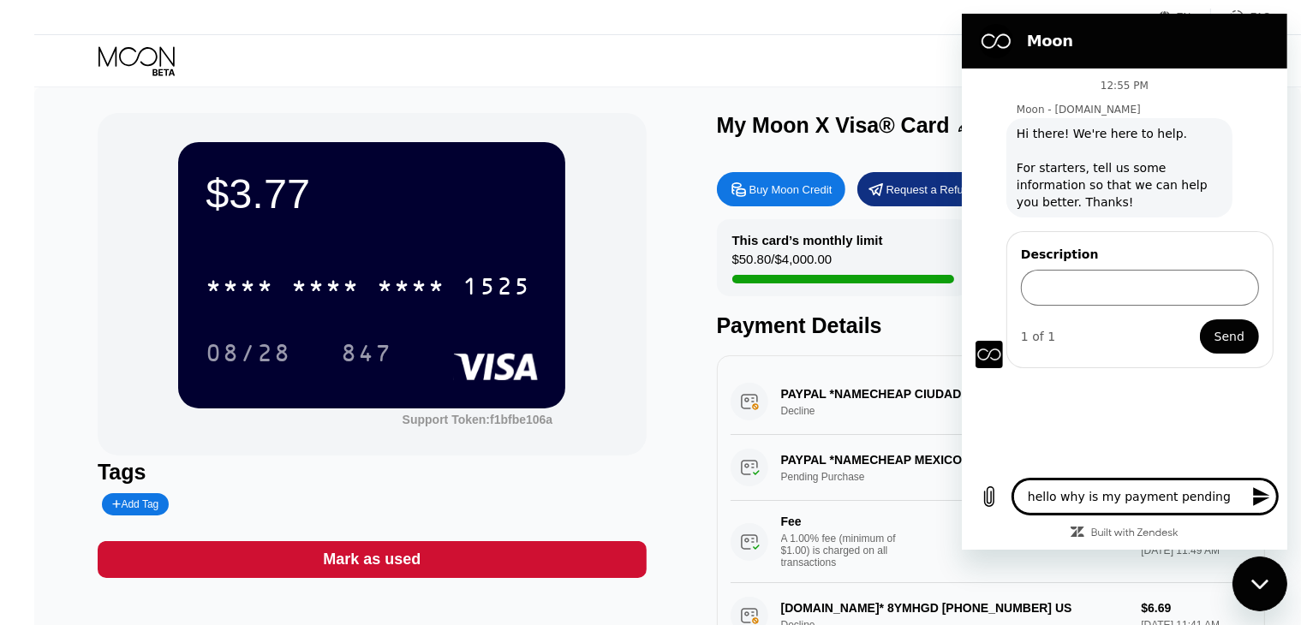
click at [1253, 491] on icon "Send message" at bounding box center [1260, 496] width 16 height 19
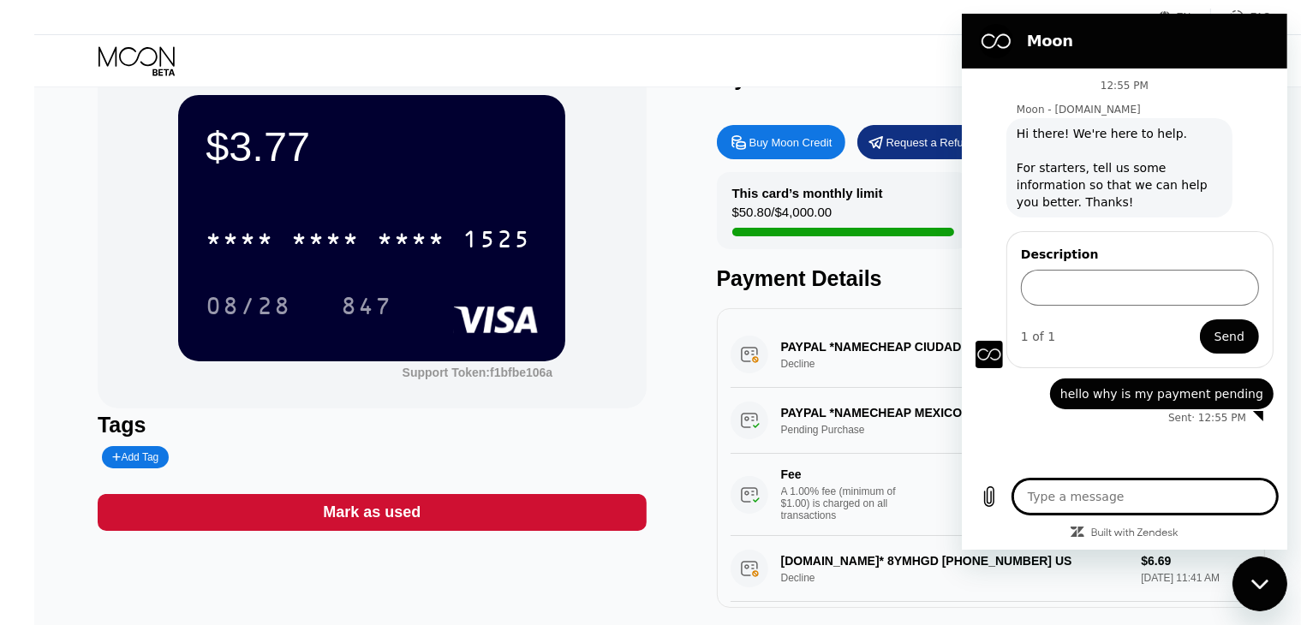
scroll to position [48, 0]
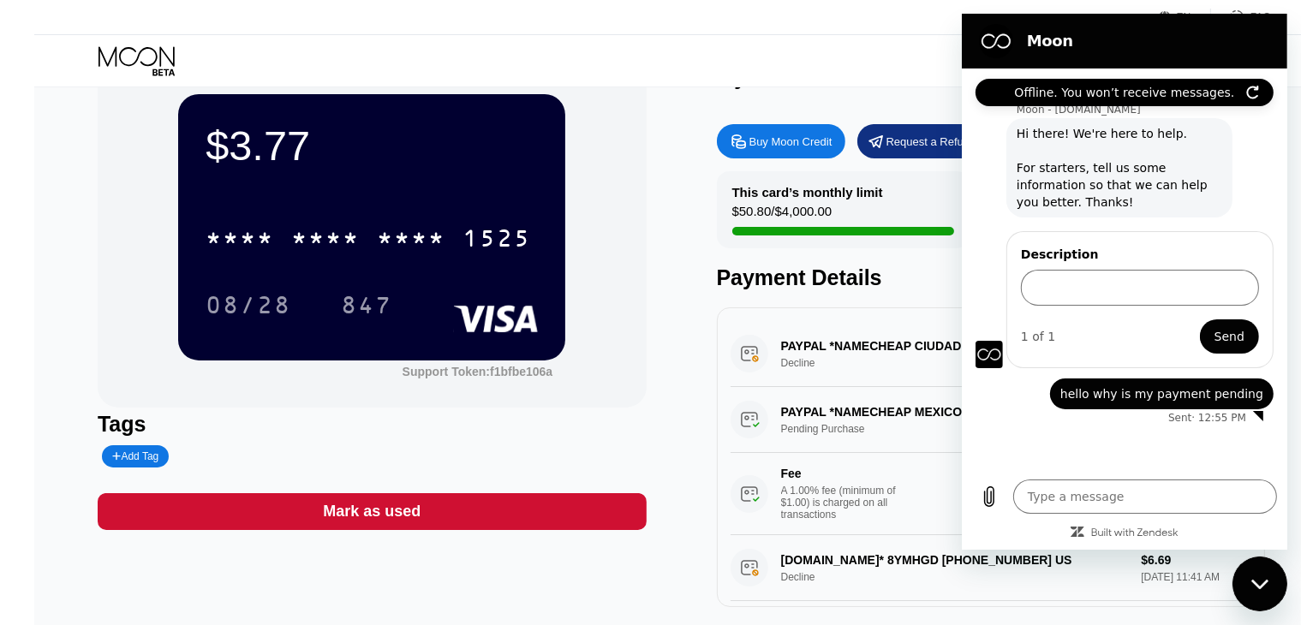
click at [1248, 88] on icon "Refresh connection" at bounding box center [1252, 93] width 10 height 12
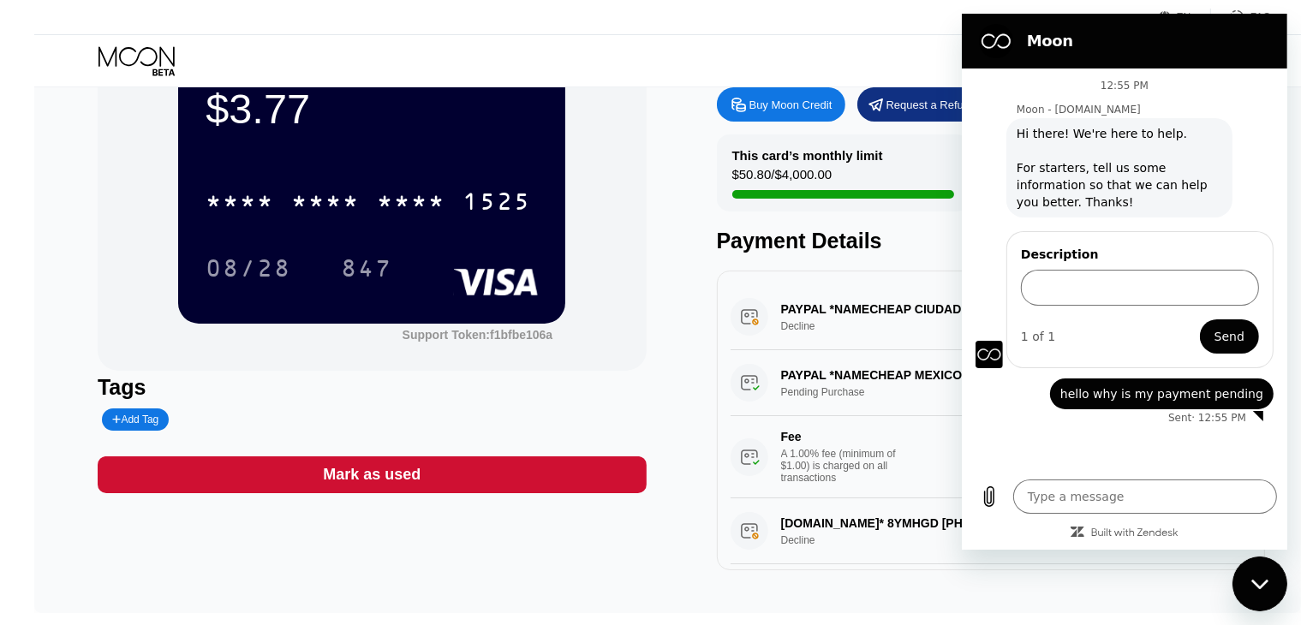
scroll to position [99, 0]
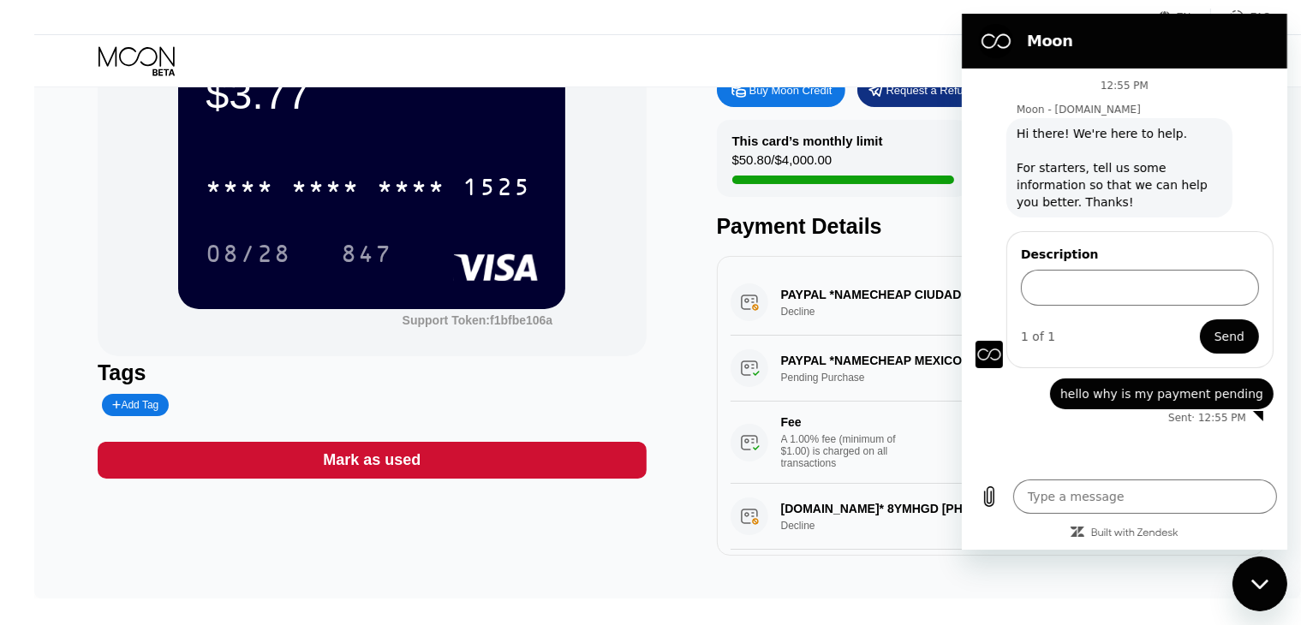
click at [823, 378] on div "PAYPAL *NAMECHEAP MEXICO CITY MX Pending Purchase $6.99 [DATE] 11:49 AM Fee A 1…" at bounding box center [992, 410] width 522 height 148
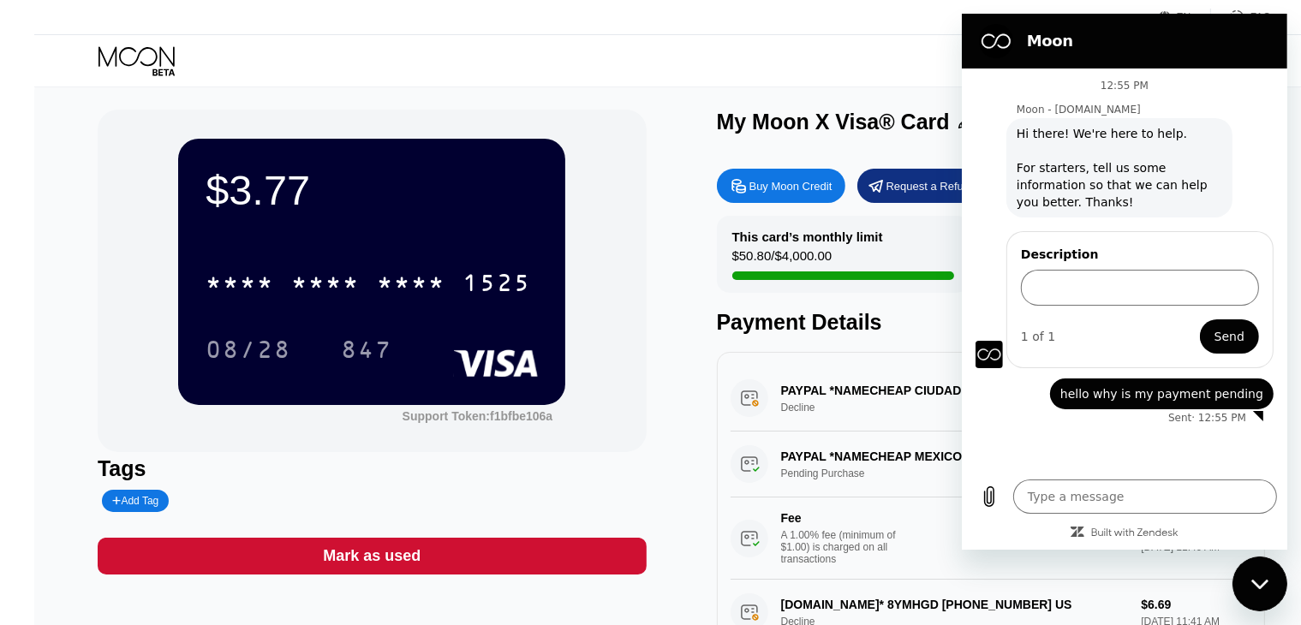
scroll to position [3, 0]
type textarea "x"
